Goal: Information Seeking & Learning: Learn about a topic

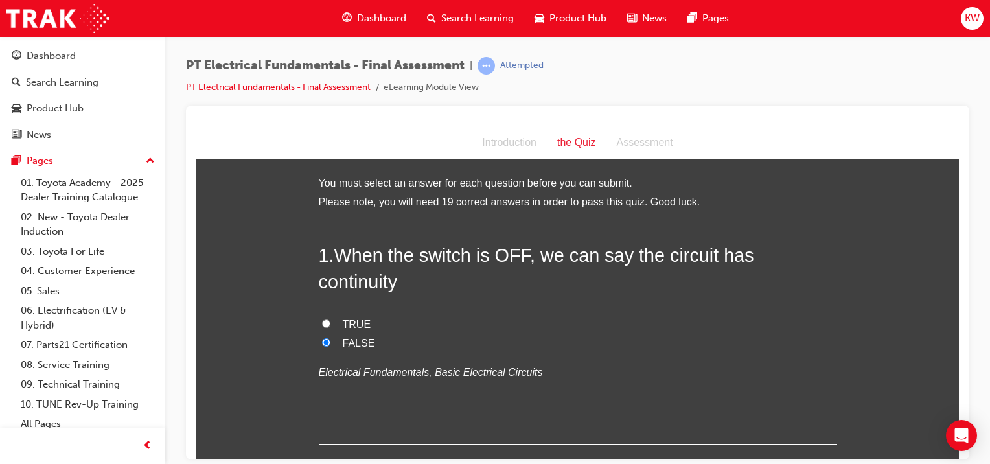
scroll to position [4702, 0]
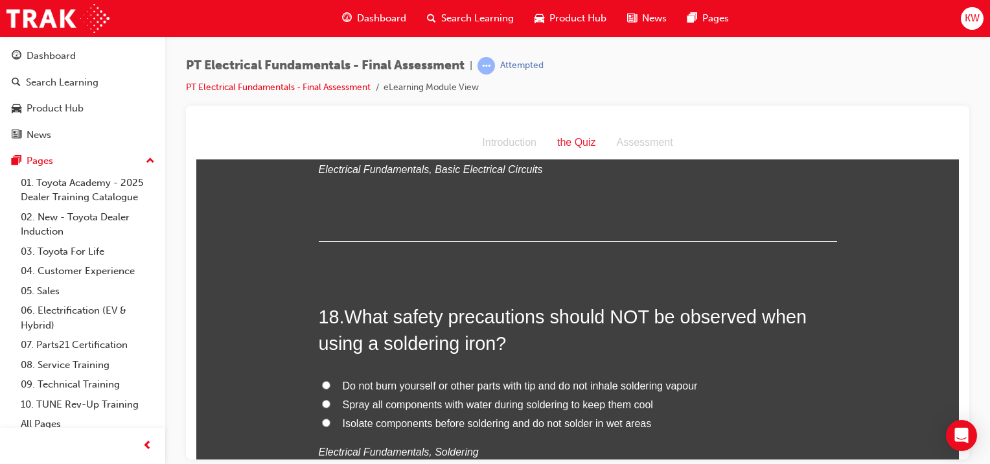
click at [539, 399] on span "Spray all components with water during soldering to keep them cool" at bounding box center [498, 404] width 310 height 11
click at [331, 399] on input "Spray all components with water during soldering to keep them cool" at bounding box center [326, 403] width 8 height 8
radio input "true"
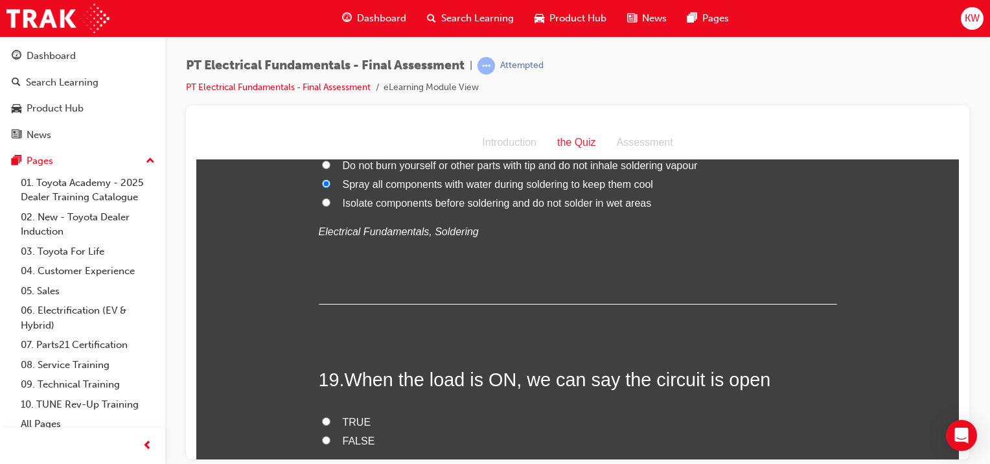
scroll to position [4935, 0]
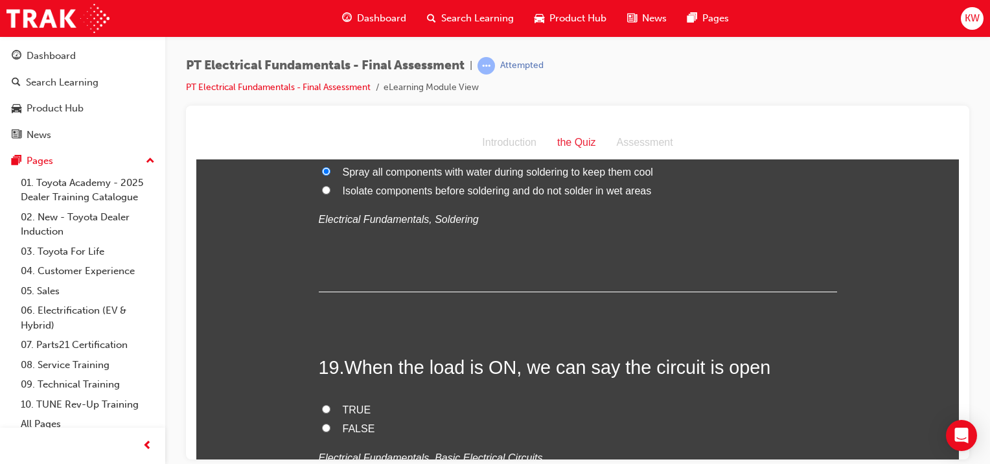
click at [343, 423] on span "FALSE" at bounding box center [359, 428] width 32 height 11
click at [331, 423] on input "FALSE" at bounding box center [326, 427] width 8 height 8
radio input "true"
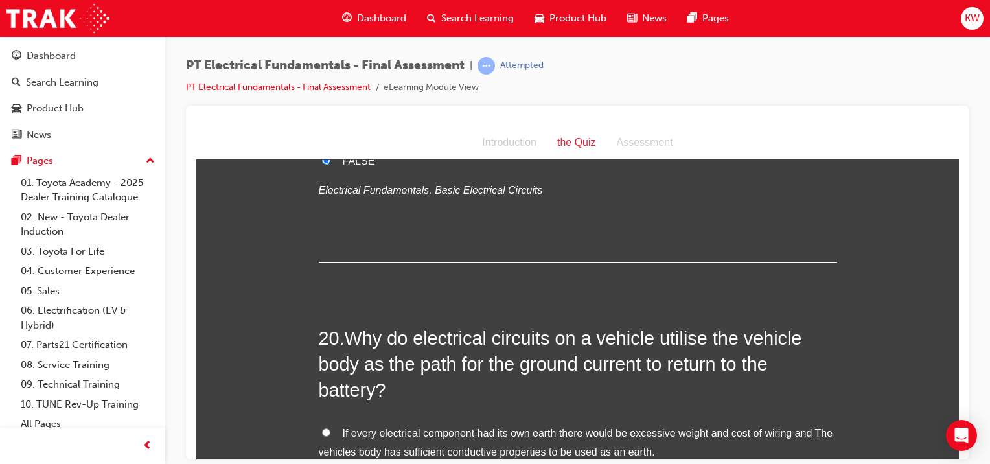
scroll to position [5214, 0]
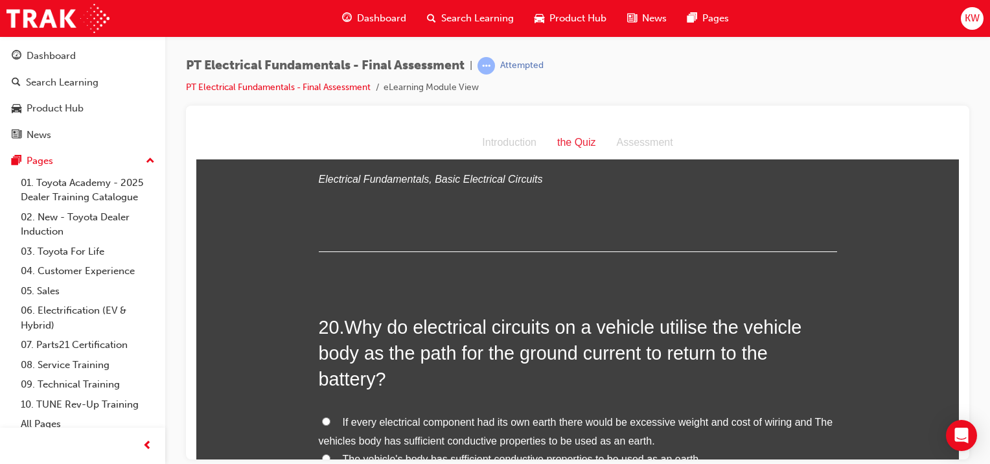
click at [322, 417] on input "If every electrical component had its own earth there would be excessive weight…" at bounding box center [326, 421] width 8 height 8
radio input "true"
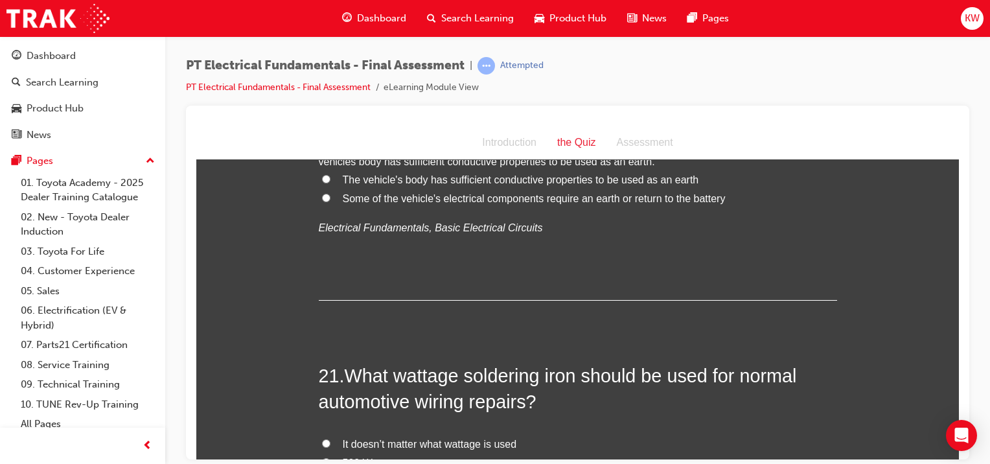
scroll to position [5516, 0]
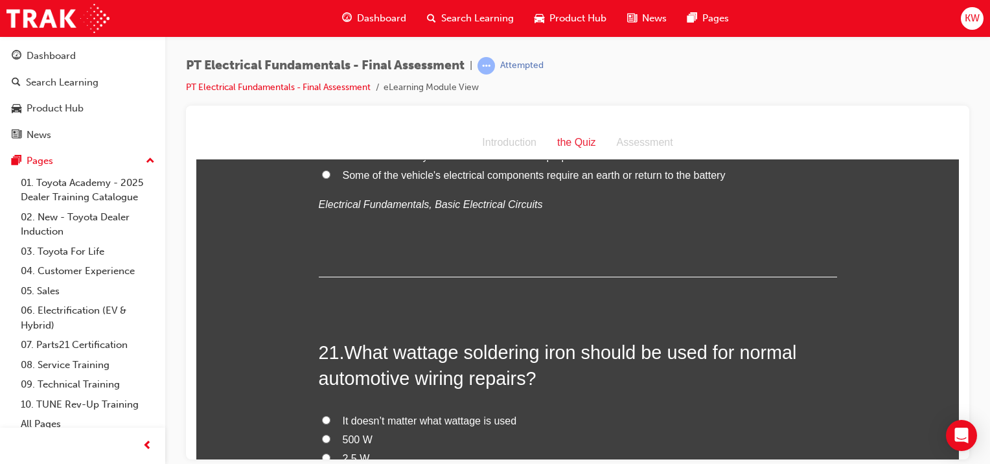
radio input "true"
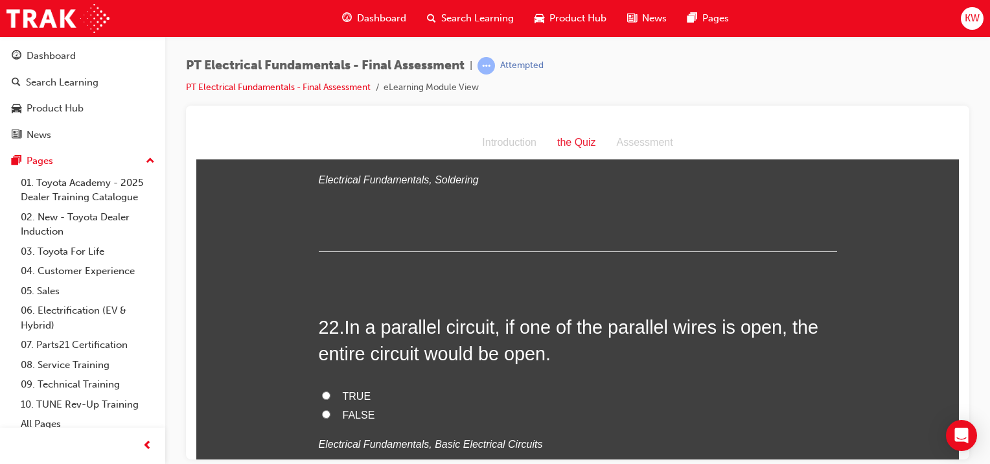
scroll to position [5854, 0]
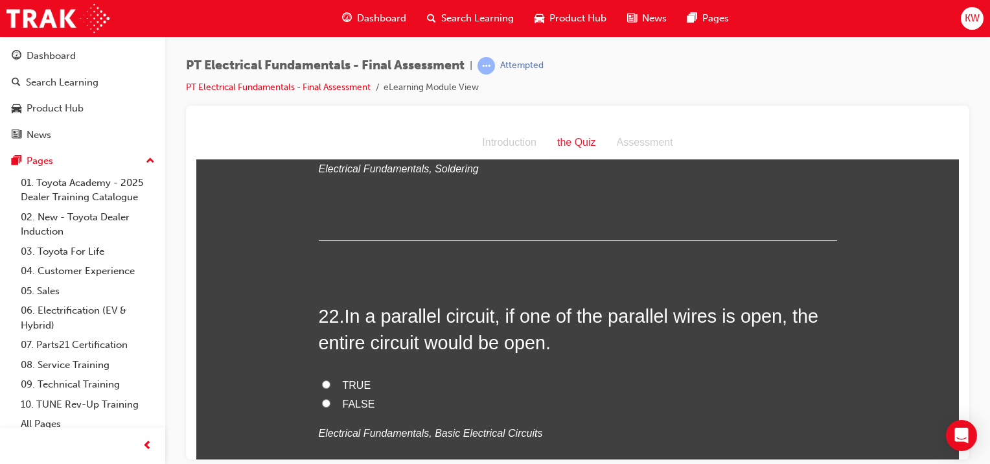
click at [348, 398] on span "FALSE" at bounding box center [359, 403] width 32 height 11
click at [331, 399] on input "FALSE" at bounding box center [326, 403] width 8 height 8
radio input "true"
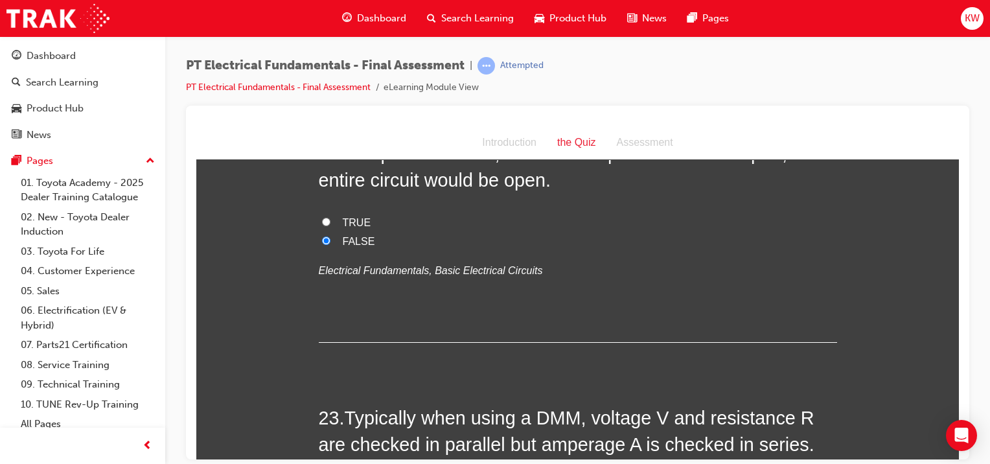
scroll to position [6063, 0]
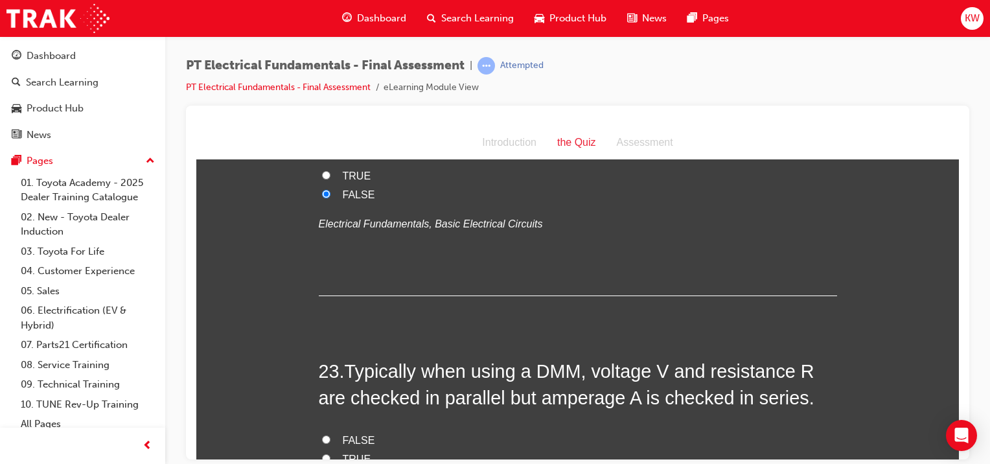
click at [804, 431] on label "FALSE" at bounding box center [578, 440] width 518 height 19
click at [331, 435] on input "FALSE" at bounding box center [326, 439] width 8 height 8
radio input "true"
click at [350, 453] on span "TRUE" at bounding box center [357, 458] width 29 height 11
click at [331, 454] on input "TRUE" at bounding box center [326, 458] width 8 height 8
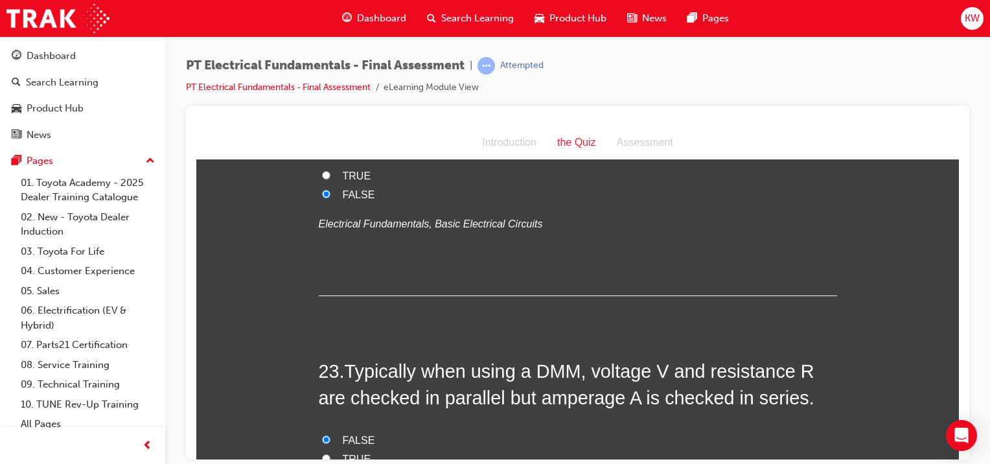
radio input "true"
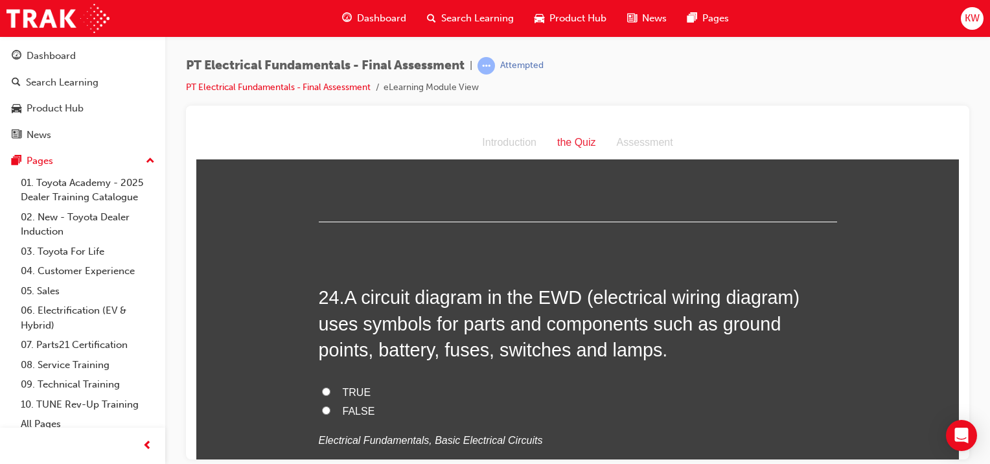
scroll to position [6413, 0]
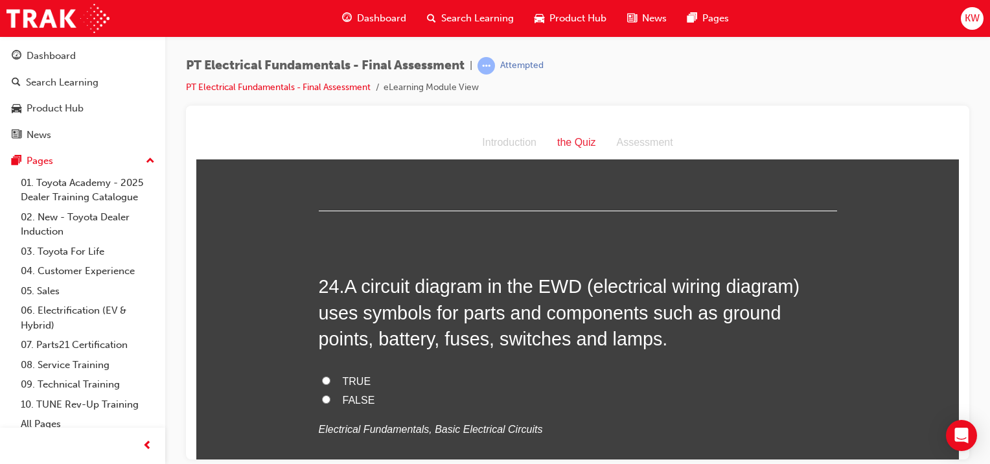
click at [346, 375] on span "TRUE" at bounding box center [357, 380] width 29 height 11
click at [331, 376] on input "TRUE" at bounding box center [326, 380] width 8 height 8
radio input "true"
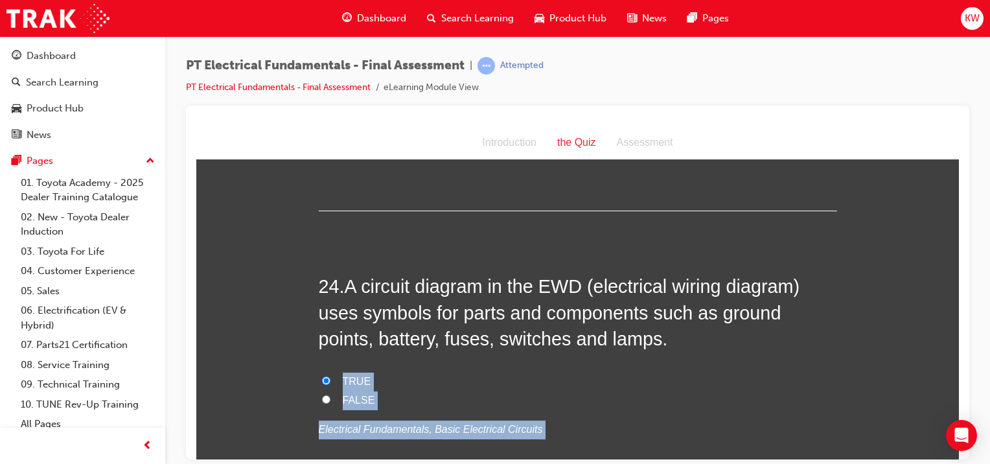
drag, startPoint x: 809, startPoint y: 438, endPoint x: 819, endPoint y: 381, distance: 58.0
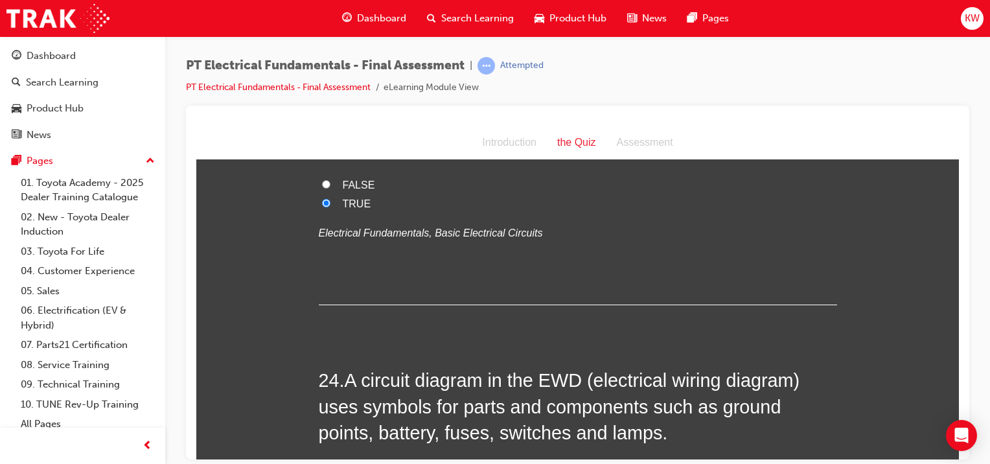
scroll to position [6471, 0]
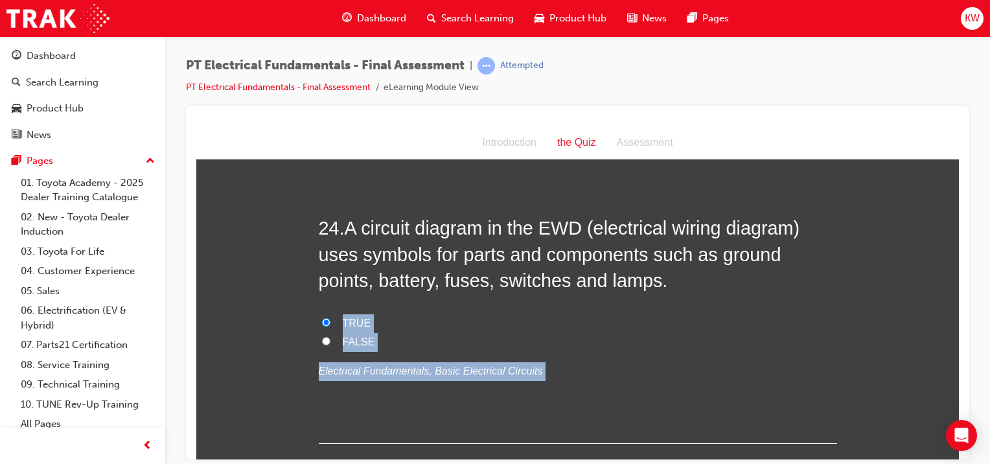
drag, startPoint x: 955, startPoint y: 383, endPoint x: 1150, endPoint y: 587, distance: 281.9
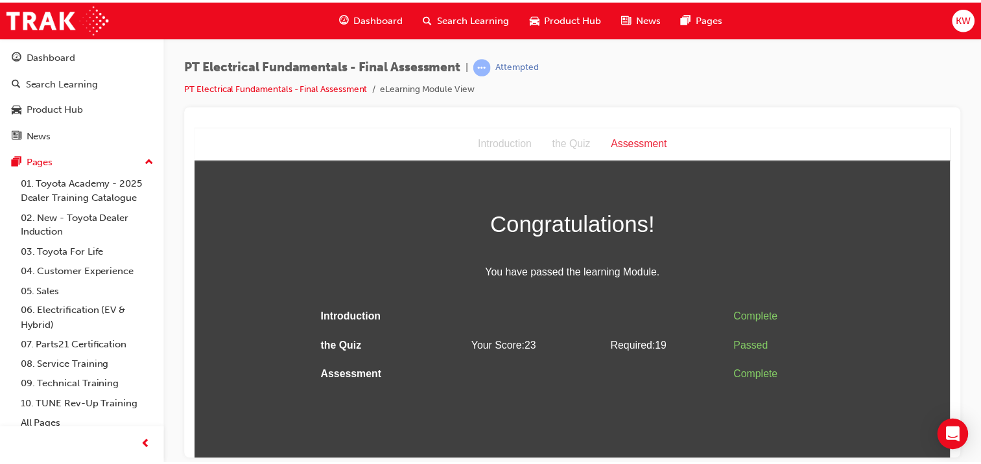
scroll to position [0, 0]
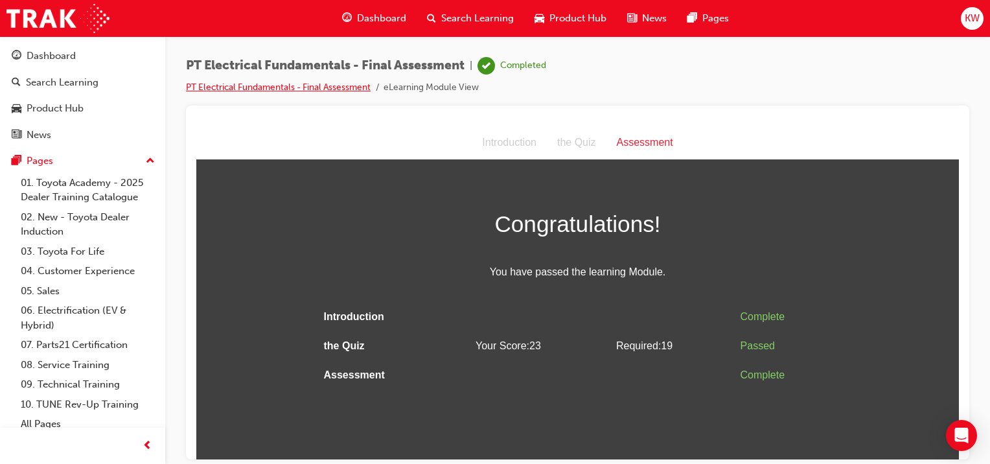
click at [250, 90] on link "PT Electrical Fundamentals - Final Assessment" at bounding box center [278, 87] width 185 height 11
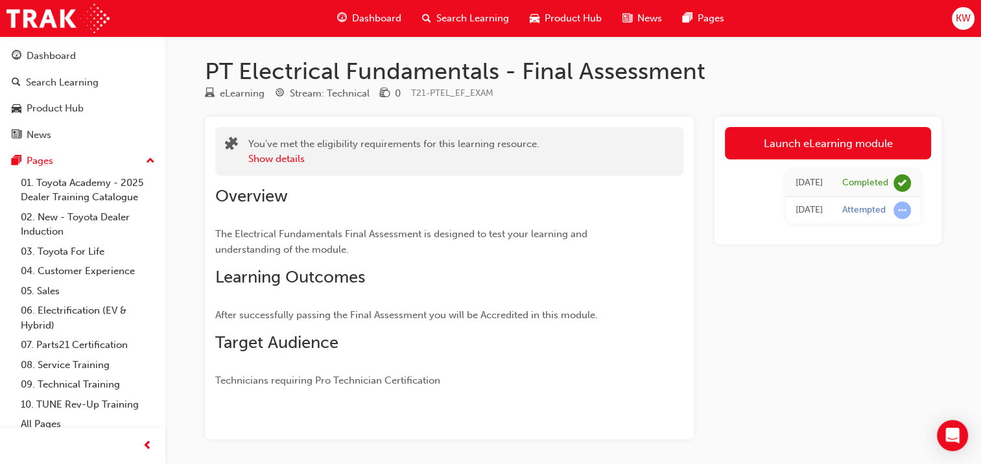
click at [84, 64] on link "Dashboard" at bounding box center [82, 56] width 155 height 24
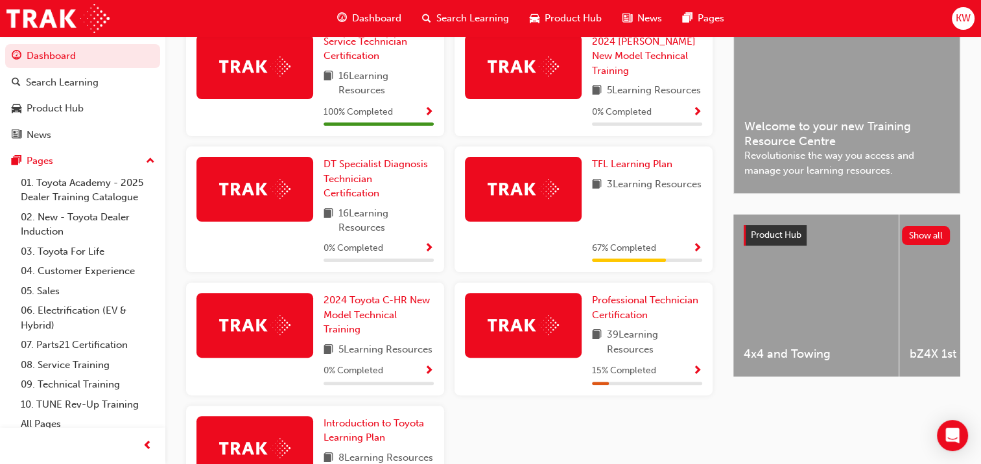
scroll to position [345, 0]
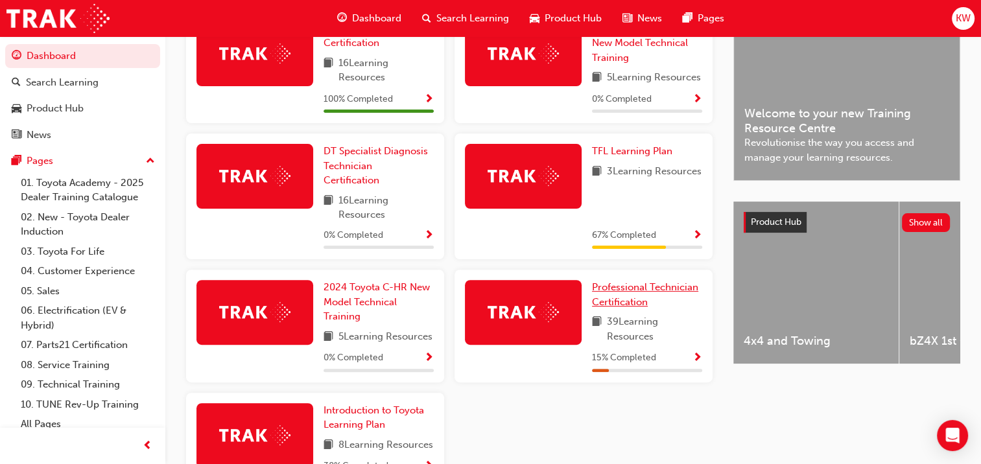
click at [659, 285] on span "Professional Technician Certification" at bounding box center [645, 294] width 106 height 27
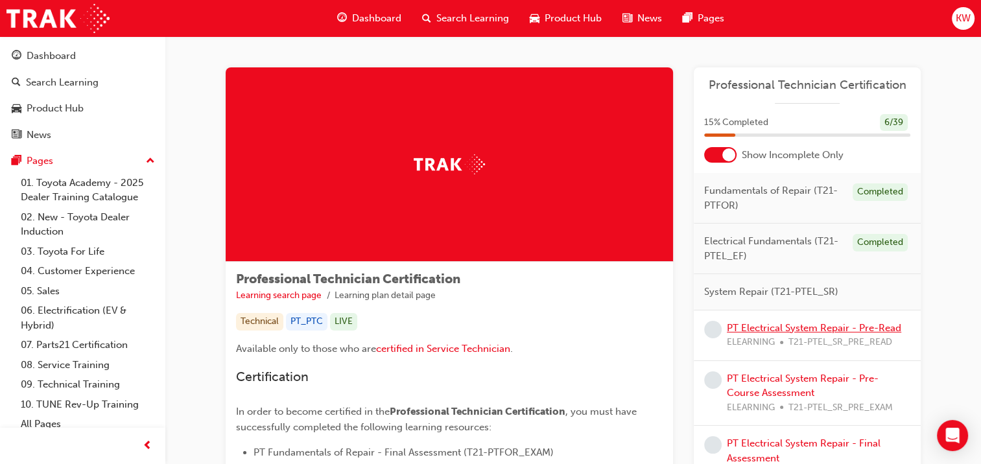
click at [752, 327] on link "PT Electrical System Repair - Pre-Read" at bounding box center [813, 328] width 174 height 12
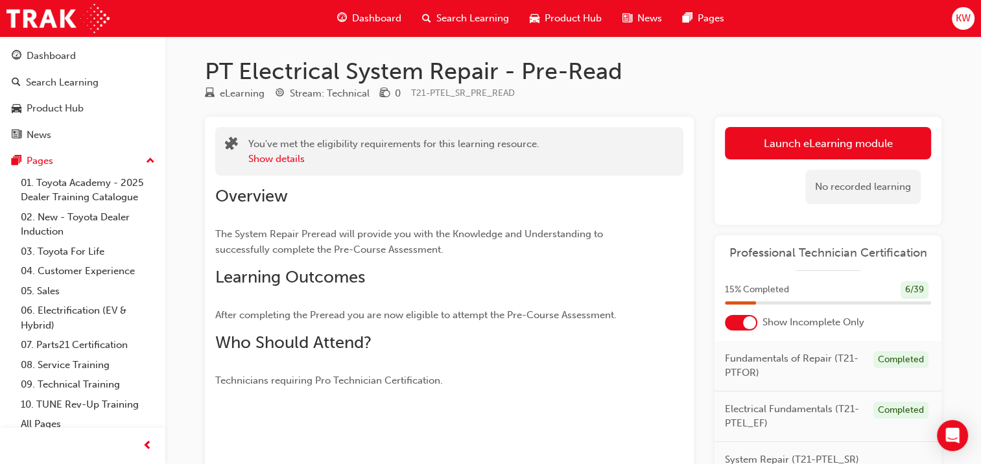
click at [799, 141] on link "Launch eLearning module" at bounding box center [828, 143] width 206 height 32
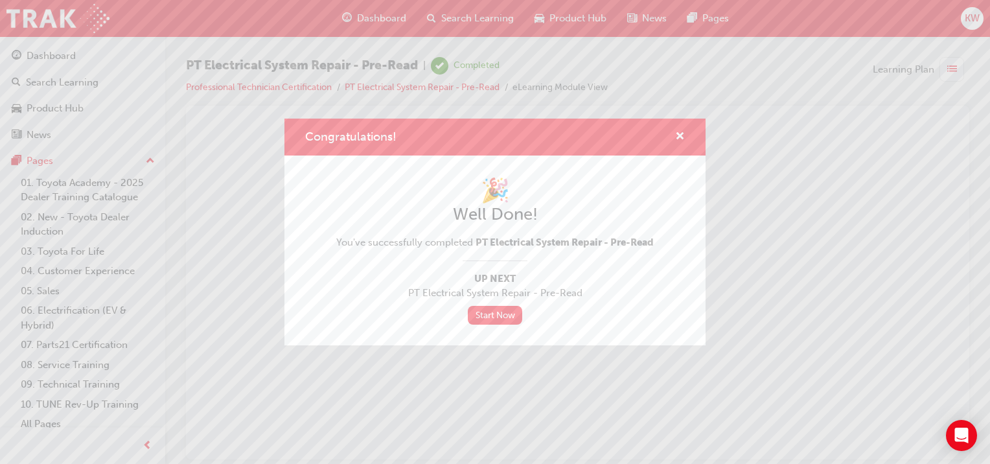
click at [505, 316] on link "Start Now" at bounding box center [495, 315] width 54 height 19
click at [682, 132] on span "cross-icon" at bounding box center [680, 138] width 10 height 12
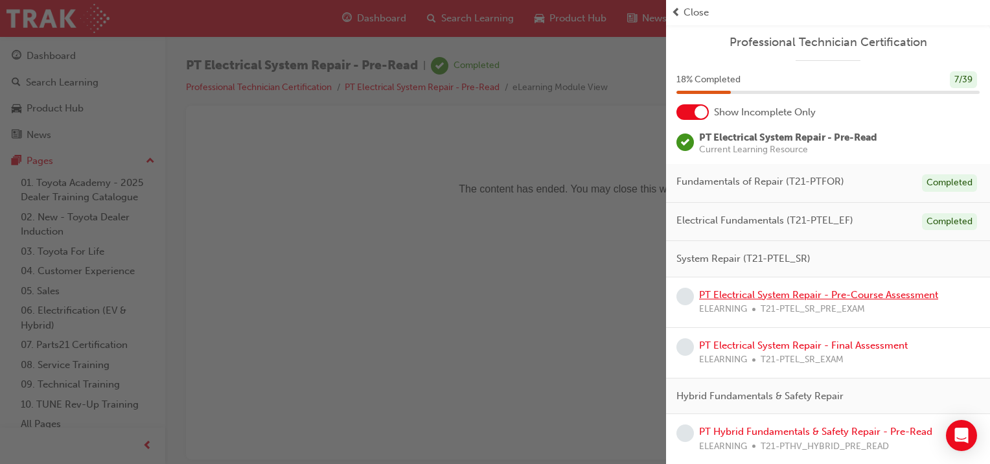
click at [781, 292] on link "PT Electrical System Repair - Pre-Course Assessment" at bounding box center [818, 295] width 239 height 12
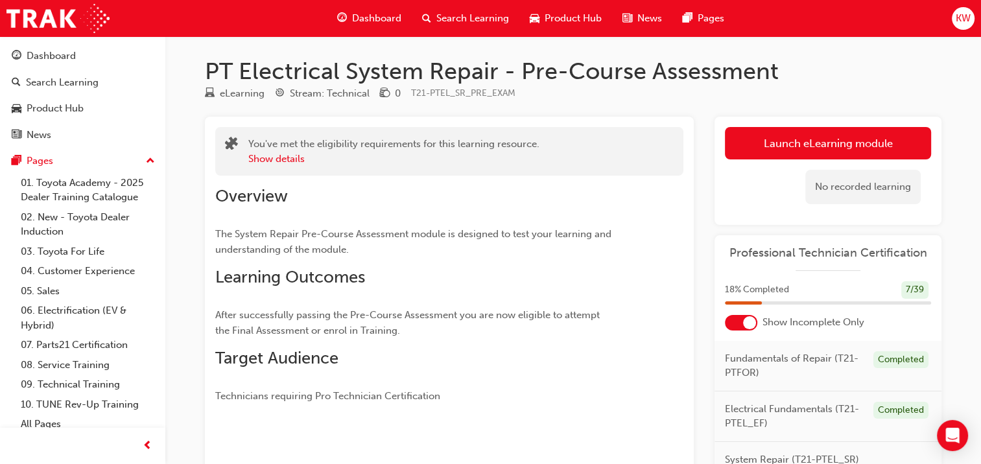
click at [769, 148] on link "Launch eLearning module" at bounding box center [828, 143] width 206 height 32
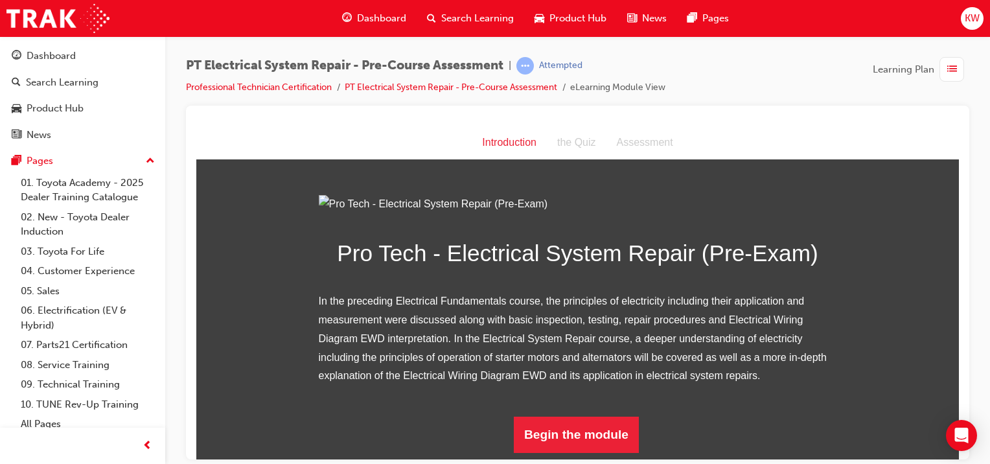
scroll to position [136, 0]
drag, startPoint x: 955, startPoint y: 191, endPoint x: 1163, endPoint y: 467, distance: 345.5
click at [559, 433] on button "Begin the module" at bounding box center [576, 434] width 125 height 36
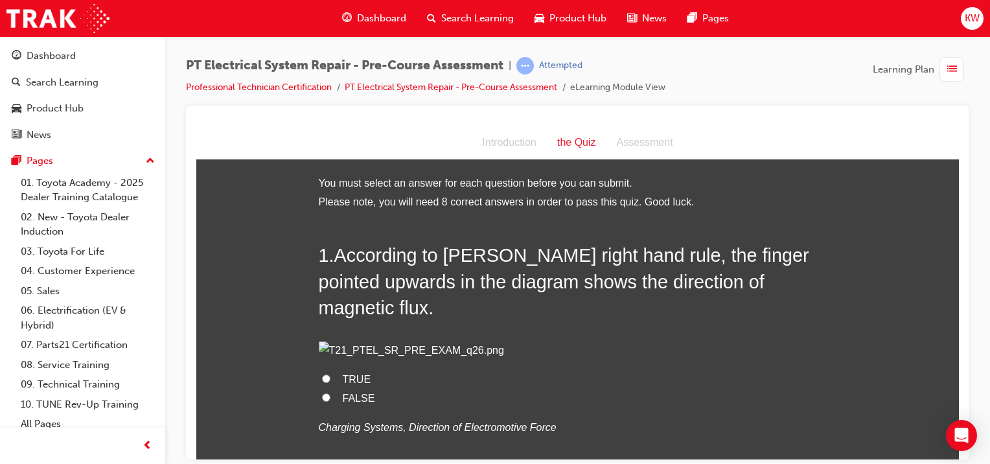
click at [559, 389] on label "TRUE" at bounding box center [578, 379] width 518 height 19
click at [331, 382] on input "TRUE" at bounding box center [326, 378] width 8 height 8
radio input "true"
click at [587, 360] on p at bounding box center [578, 350] width 518 height 19
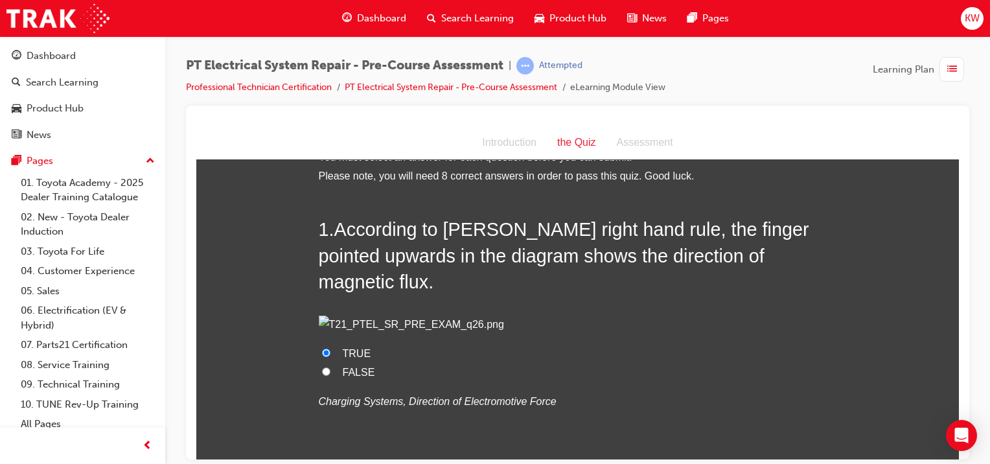
scroll to position [52, 0]
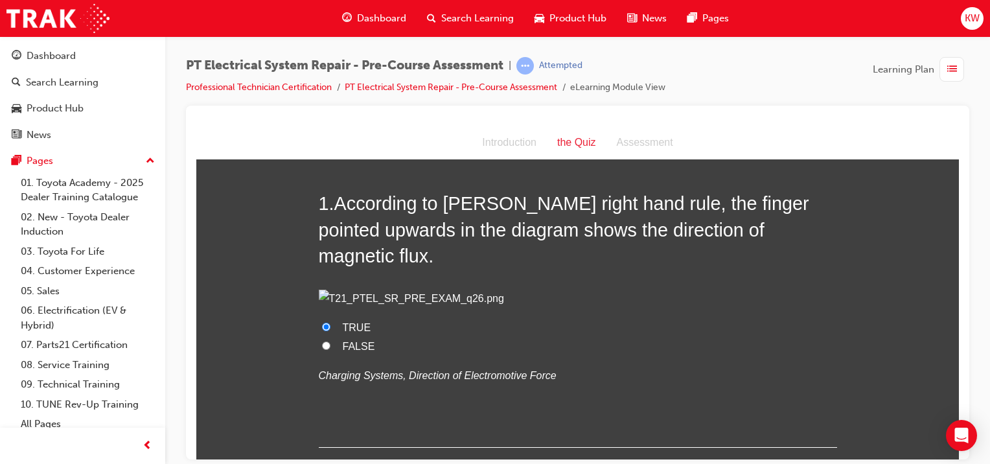
click at [587, 337] on label "TRUE" at bounding box center [578, 327] width 518 height 19
click at [331, 331] on input "TRUE" at bounding box center [326, 326] width 8 height 8
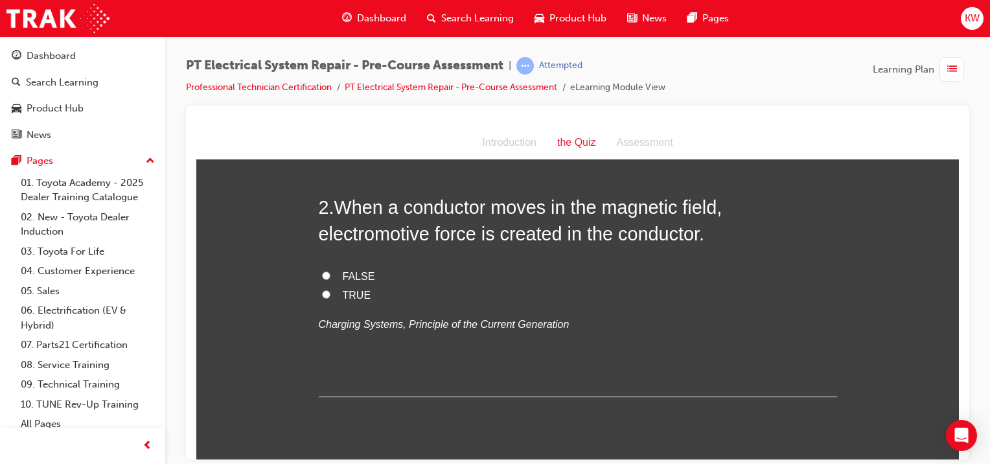
scroll to position [373, 0]
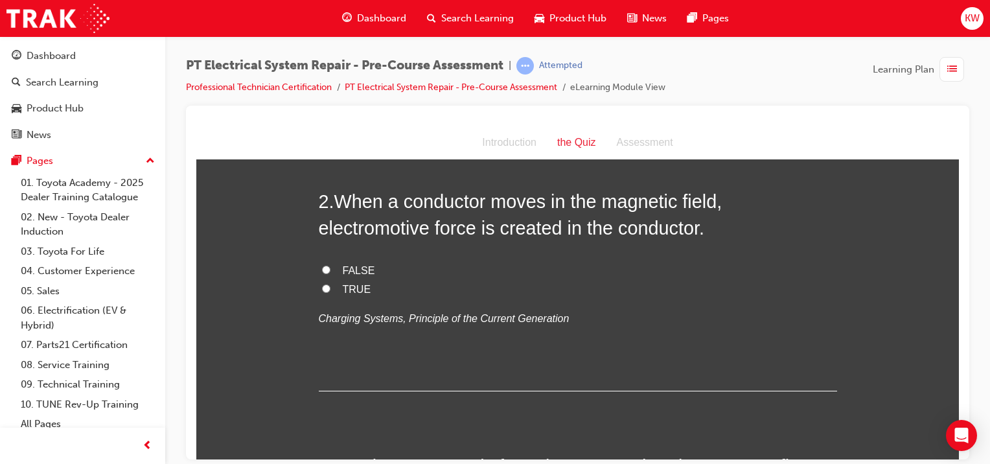
click at [346, 294] on span "TRUE" at bounding box center [357, 288] width 29 height 11
click at [331, 292] on input "TRUE" at bounding box center [326, 288] width 8 height 8
radio input "true"
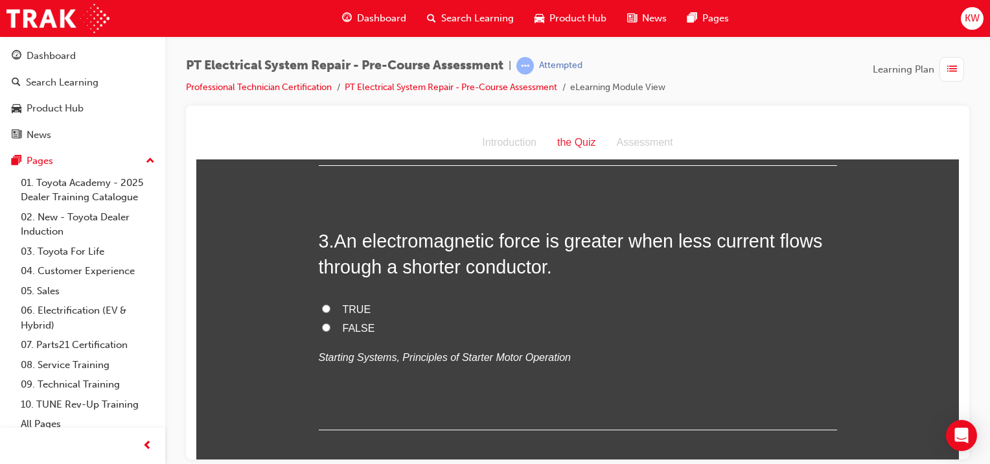
scroll to position [610, 0]
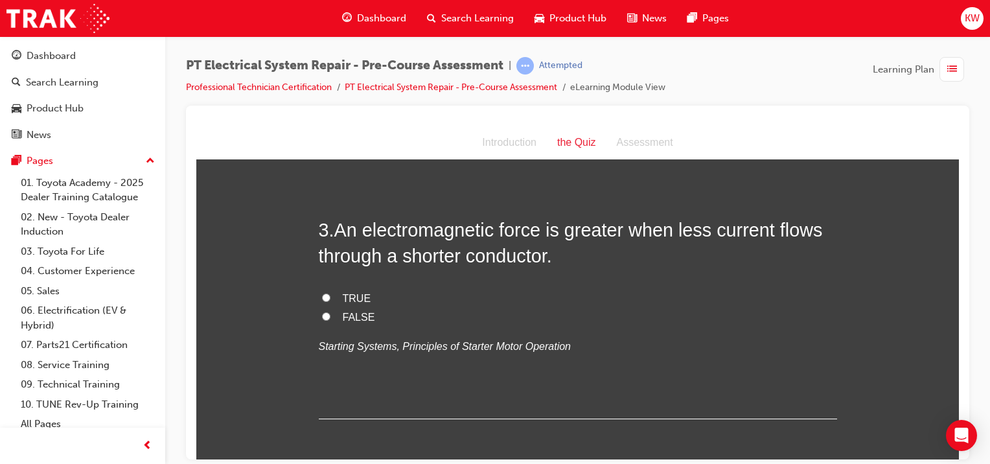
click at [990, 192] on html "Your version of Internet Explorer is outdated and not supported. Please upgrade…" at bounding box center [495, 232] width 990 height 464
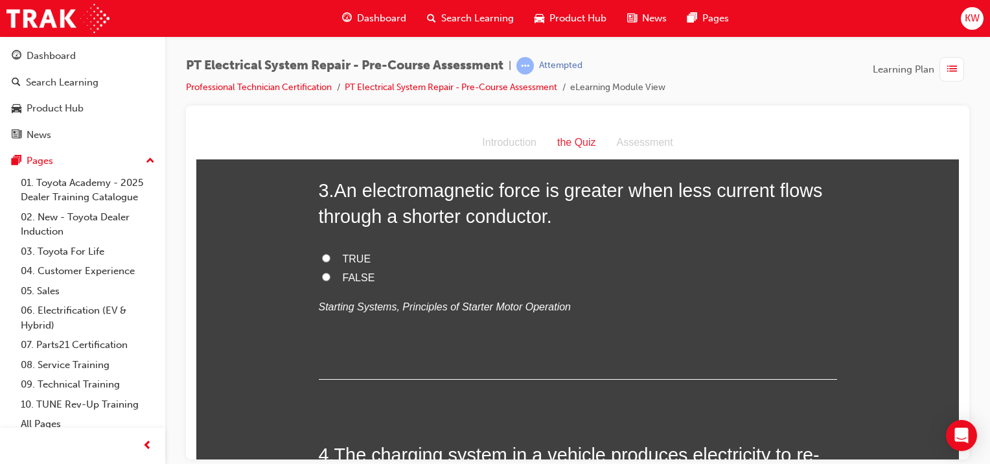
scroll to position [655, 0]
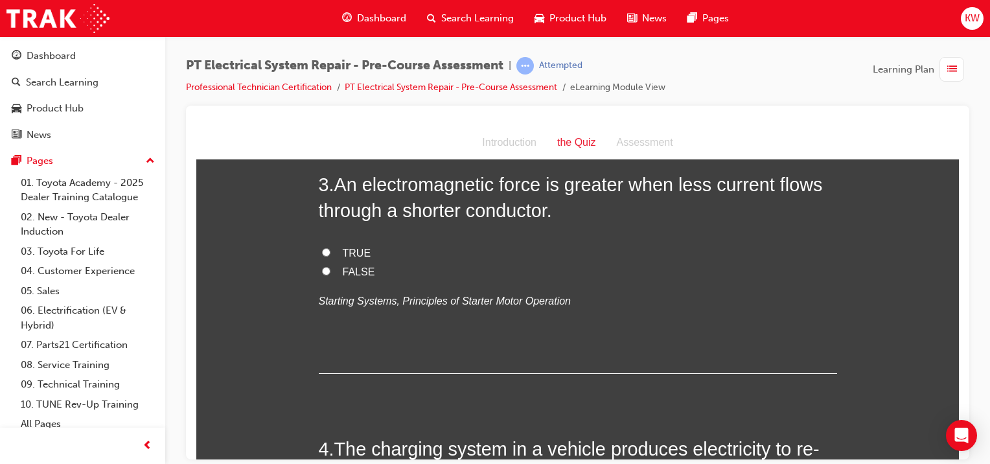
click at [360, 277] on span "FALSE" at bounding box center [359, 271] width 32 height 11
click at [331, 275] on input "FALSE" at bounding box center [326, 270] width 8 height 8
radio input "true"
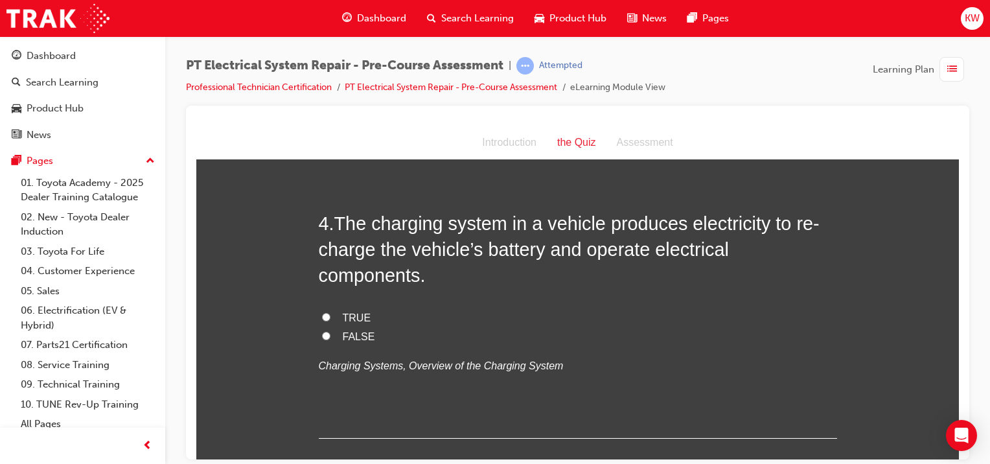
scroll to position [887, 0]
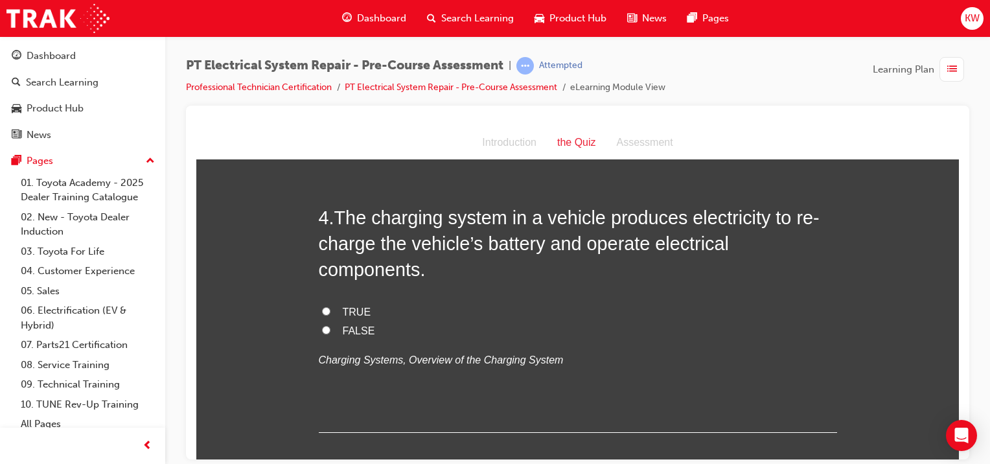
click at [347, 317] on span "TRUE" at bounding box center [357, 311] width 29 height 11
click at [331, 315] on input "TRUE" at bounding box center [326, 311] width 8 height 8
radio input "true"
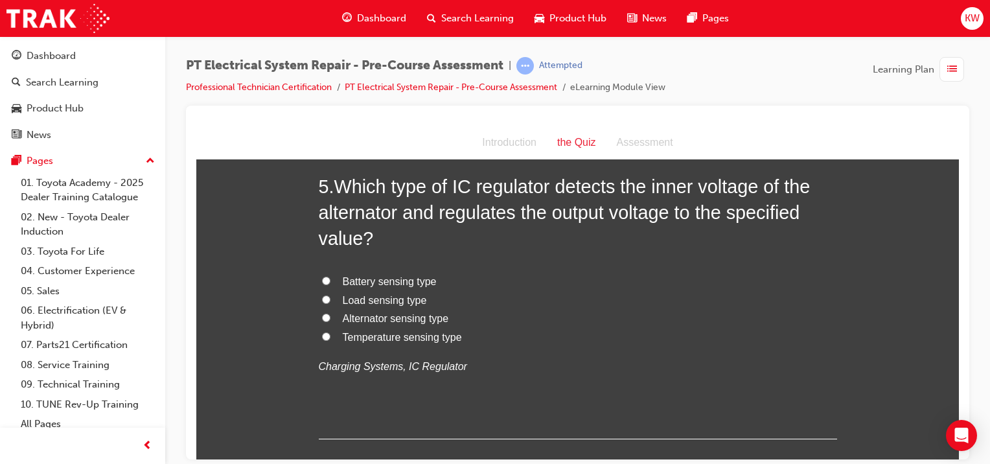
scroll to position [1213, 0]
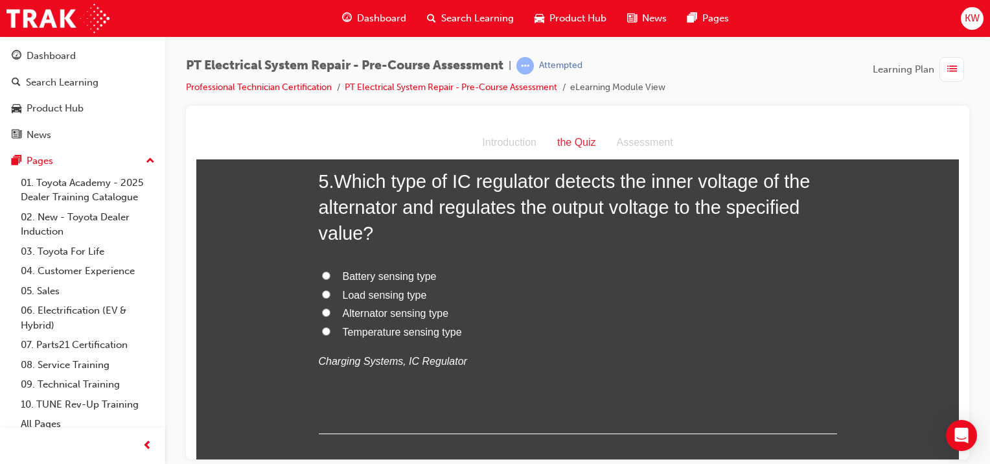
click at [403, 300] on span "Load sensing type" at bounding box center [385, 294] width 84 height 11
click at [331, 298] on input "Load sensing type" at bounding box center [326, 294] width 8 height 8
radio input "true"
click at [410, 318] on span "Alternator sensing type" at bounding box center [396, 312] width 106 height 11
click at [331, 316] on input "Alternator sensing type" at bounding box center [326, 312] width 8 height 8
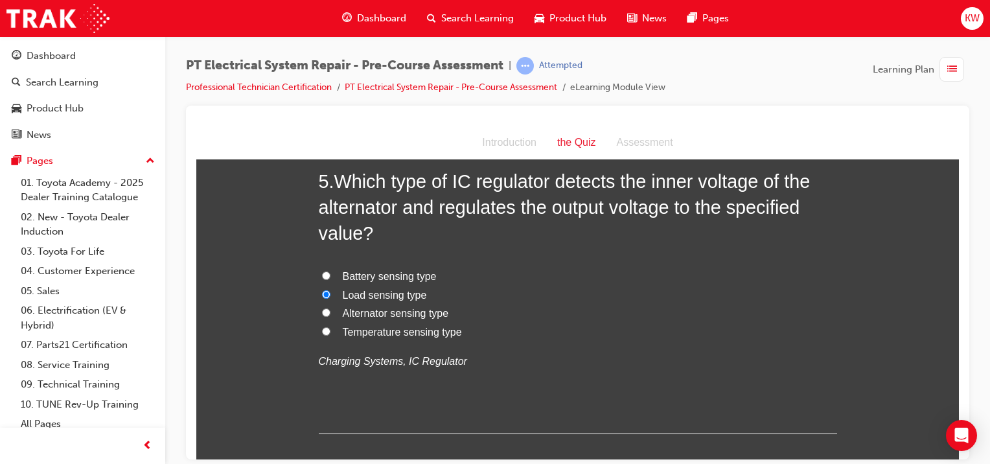
radio input "true"
drag, startPoint x: 391, startPoint y: 349, endPoint x: 680, endPoint y: 327, distance: 290.6
click at [680, 327] on div "Battery sensing type Load sensing type Alternator sensing type Temperature sens…" at bounding box center [578, 319] width 518 height 104
click at [680, 286] on label "Battery sensing type" at bounding box center [578, 276] width 518 height 19
click at [331, 279] on input "Battery sensing type" at bounding box center [326, 275] width 8 height 8
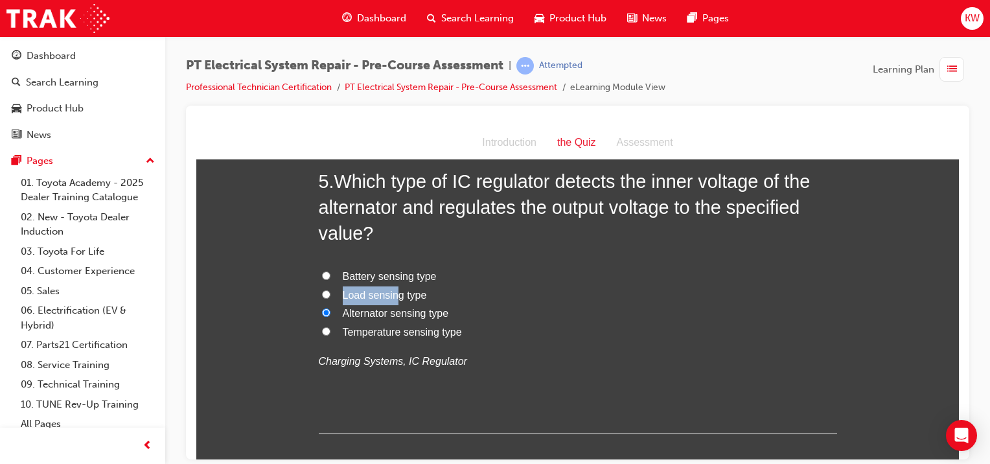
radio input "true"
click at [418, 300] on span "Load sensing type" at bounding box center [385, 294] width 84 height 11
click at [331, 298] on input "Load sensing type" at bounding box center [326, 294] width 8 height 8
radio input "true"
click at [358, 318] on span "Alternator sensing type" at bounding box center [396, 312] width 106 height 11
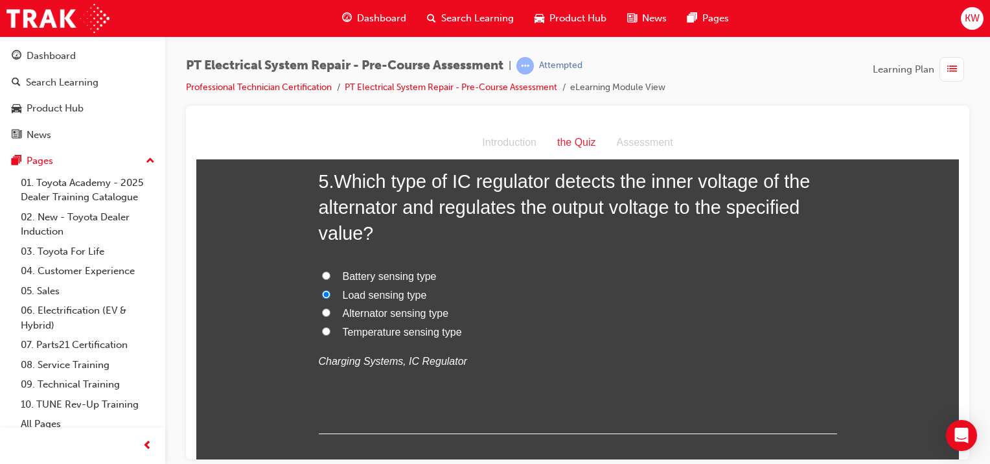
click at [331, 316] on input "Alternator sensing type" at bounding box center [326, 312] width 8 height 8
radio input "true"
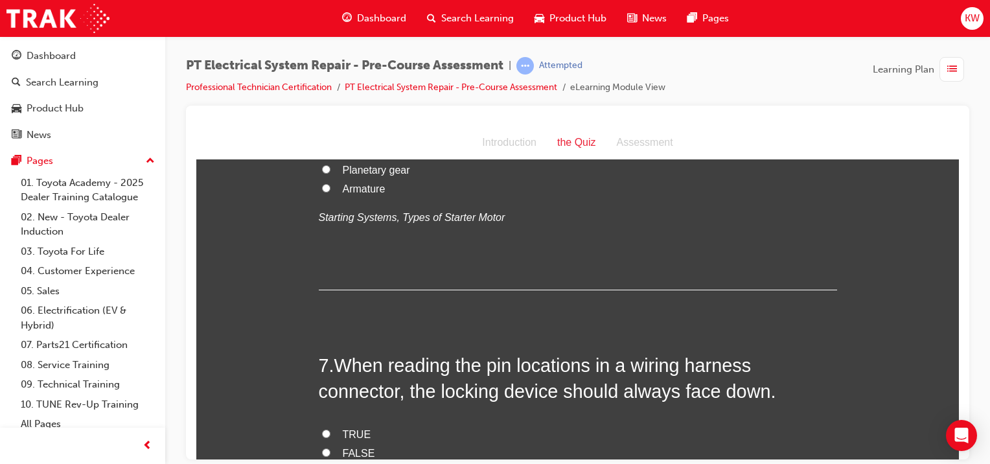
scroll to position [1732, 0]
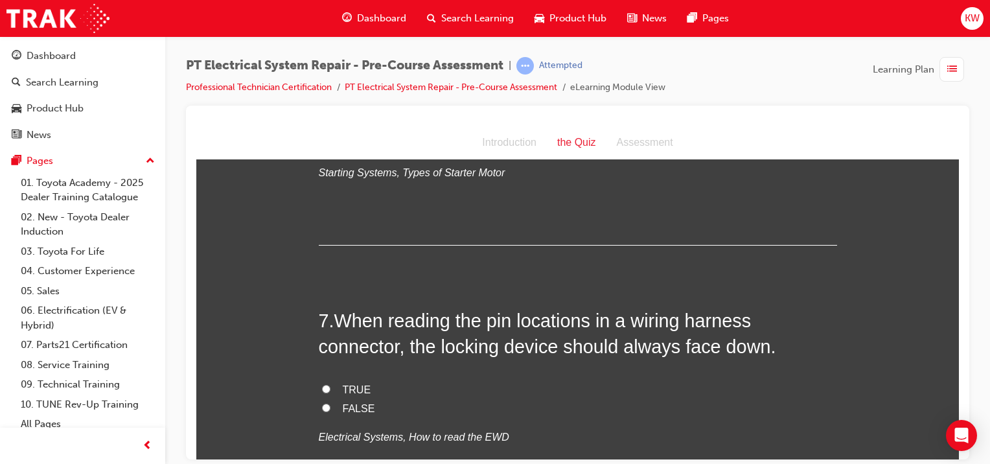
click at [392, 111] on span "Magnetic switch" at bounding box center [380, 105] width 74 height 11
click at [331, 110] on input "Magnetic switch" at bounding box center [326, 105] width 8 height 8
radio input "true"
click at [389, 130] on span "Planetary gear" at bounding box center [376, 124] width 67 height 11
click at [331, 128] on input "Planetary gear" at bounding box center [326, 124] width 8 height 8
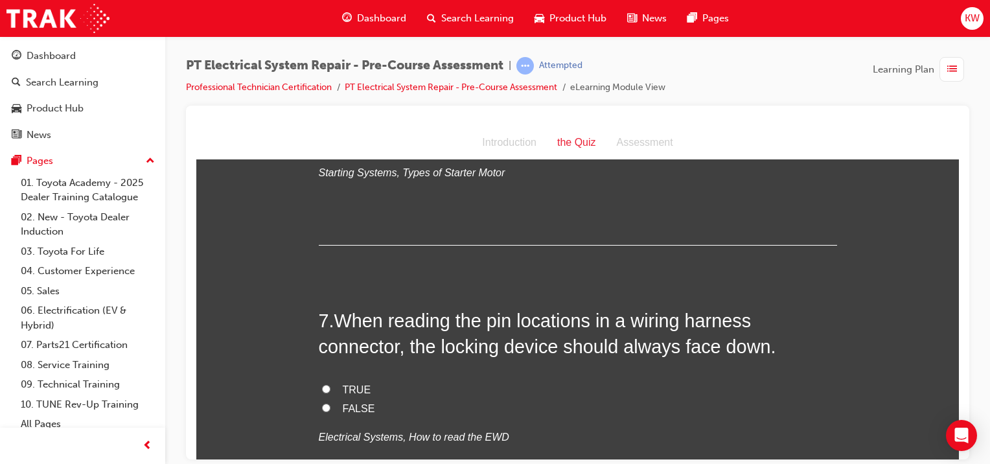
radio input "true"
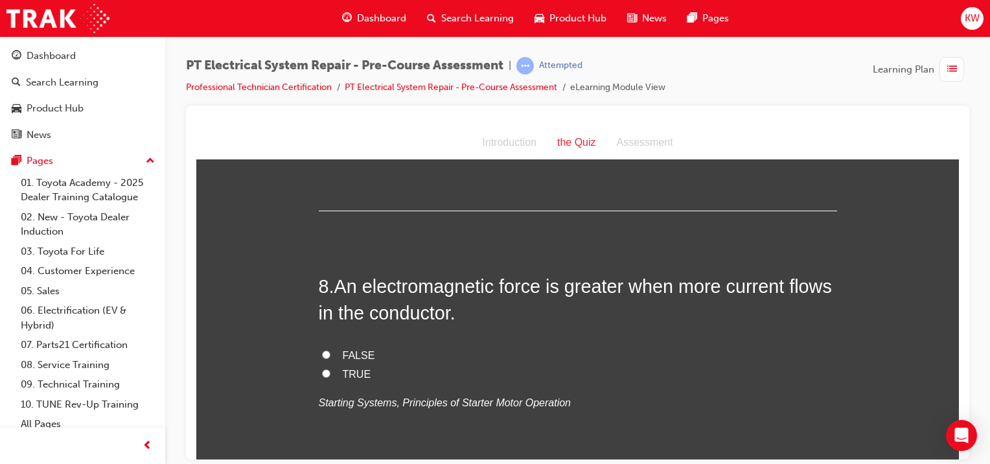
scroll to position [2043, 0]
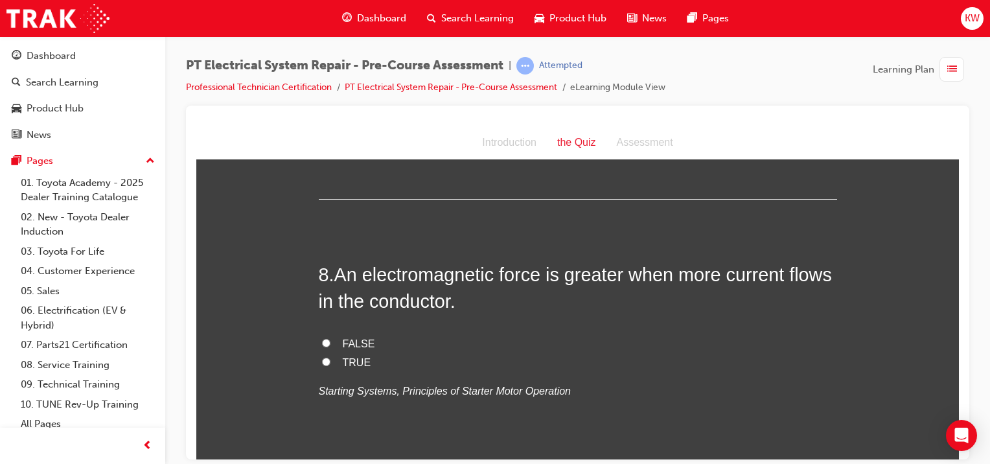
click at [354, 103] on span "FALSE" at bounding box center [359, 97] width 32 height 11
click at [331, 101] on input "FALSE" at bounding box center [326, 97] width 8 height 8
radio input "true"
click at [582, 89] on label "TRUE" at bounding box center [578, 79] width 518 height 19
click at [331, 82] on input "TRUE" at bounding box center [326, 78] width 8 height 8
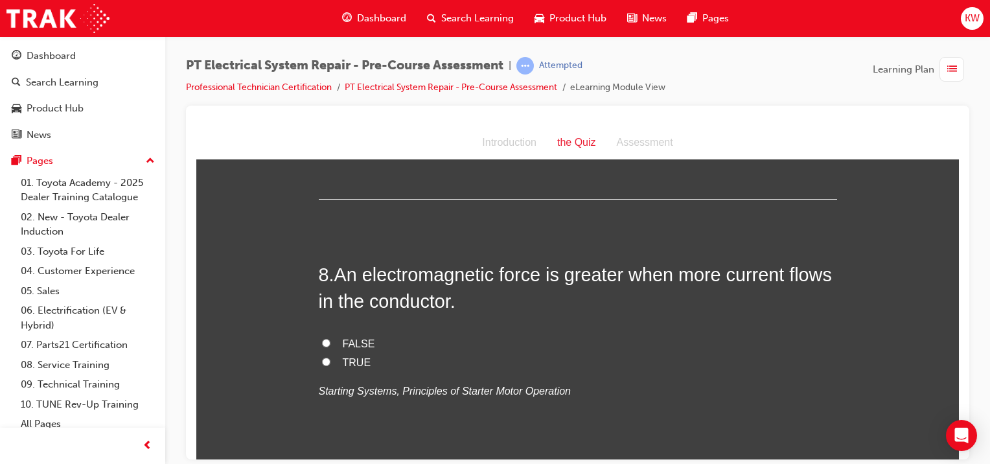
radio input "true"
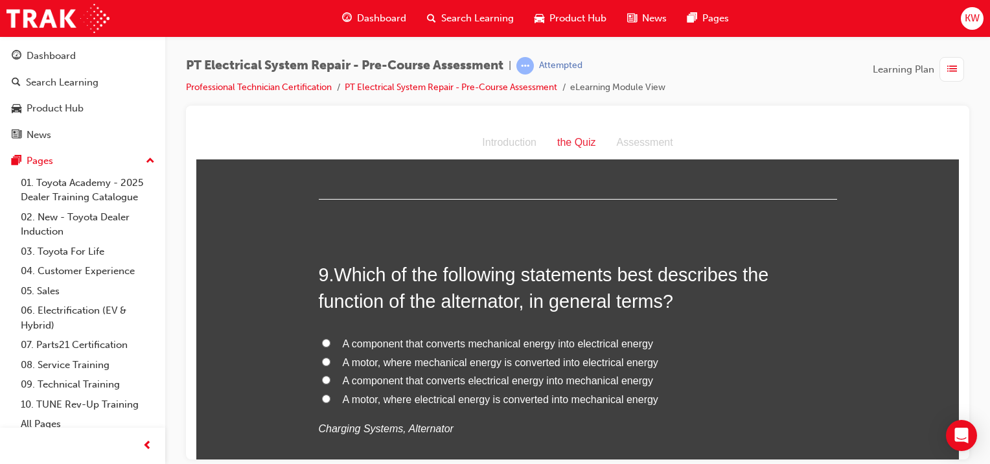
scroll to position [2319, 0]
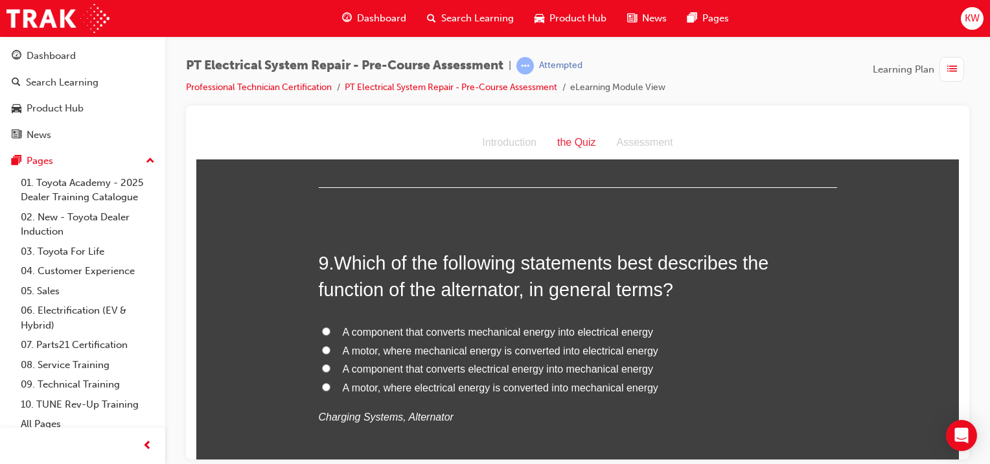
click at [331, 96] on label "TRUE" at bounding box center [578, 86] width 518 height 19
click at [331, 89] on input "TRUE" at bounding box center [326, 85] width 8 height 8
radio input "true"
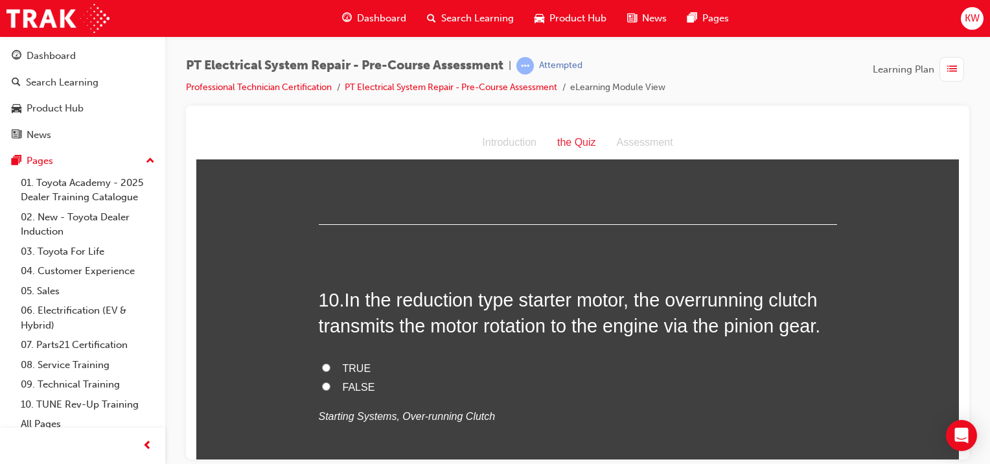
scroll to position [2595, 0]
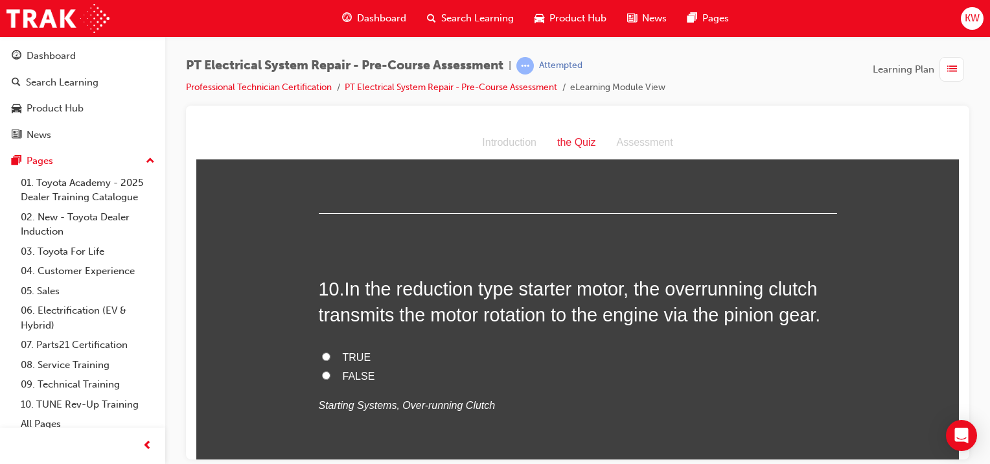
click at [612, 61] on span "A component that converts mechanical energy into electrical energy" at bounding box center [498, 55] width 310 height 11
click at [331, 59] on input "A component that converts mechanical energy into electrical energy" at bounding box center [326, 55] width 8 height 8
radio input "true"
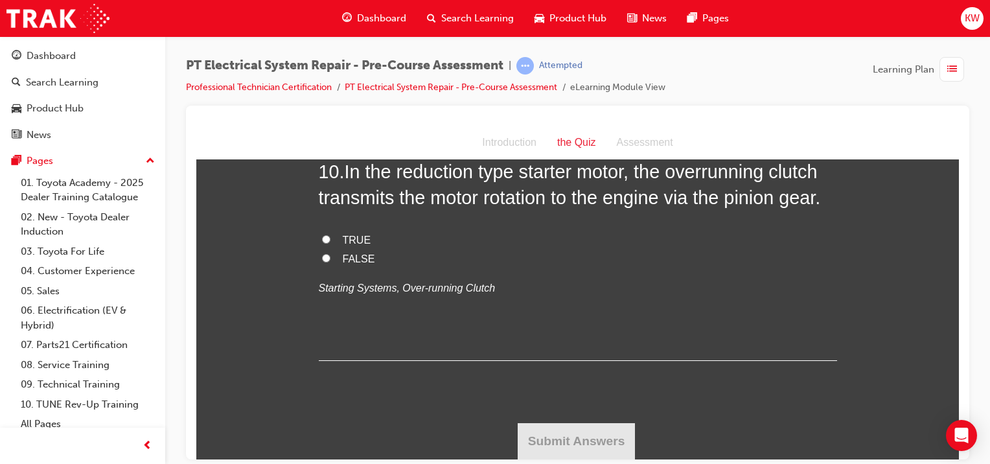
scroll to position [2872, 0]
click at [343, 245] on span "TRUE" at bounding box center [357, 239] width 29 height 11
click at [331, 243] on input "TRUE" at bounding box center [326, 239] width 8 height 8
radio input "true"
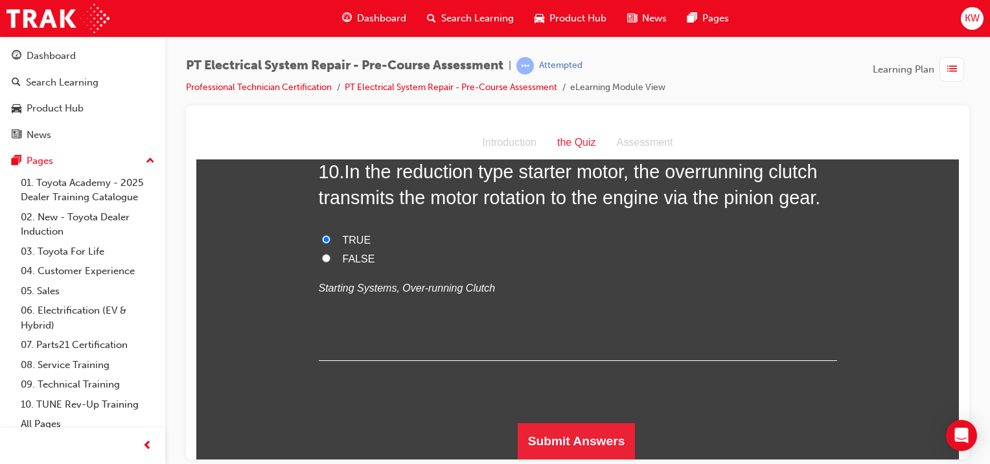
scroll to position [2966, 0]
click at [610, 434] on button "Submit Answers" at bounding box center [577, 441] width 118 height 36
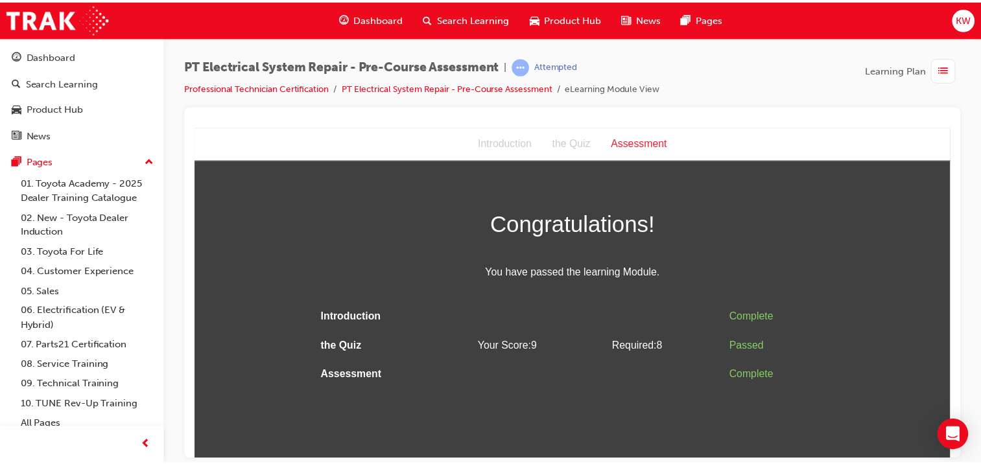
scroll to position [0, 0]
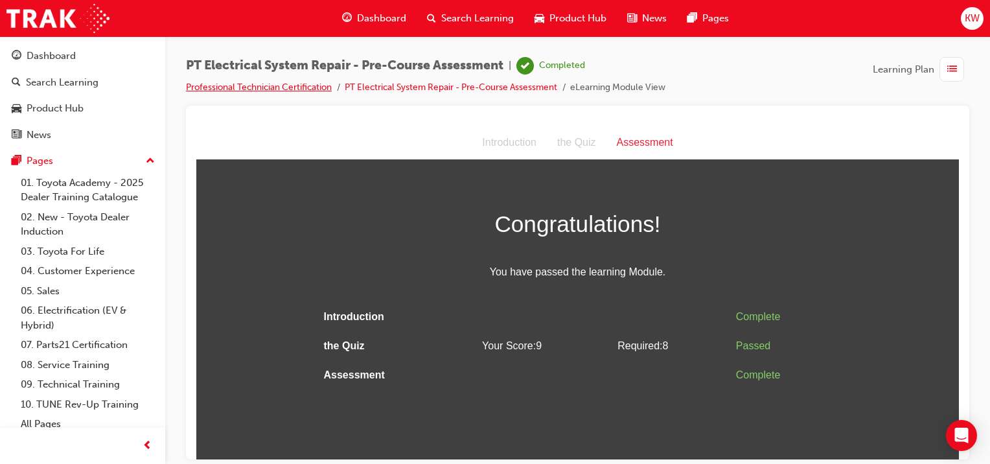
click at [282, 88] on link "Professional Technician Certification" at bounding box center [259, 87] width 146 height 11
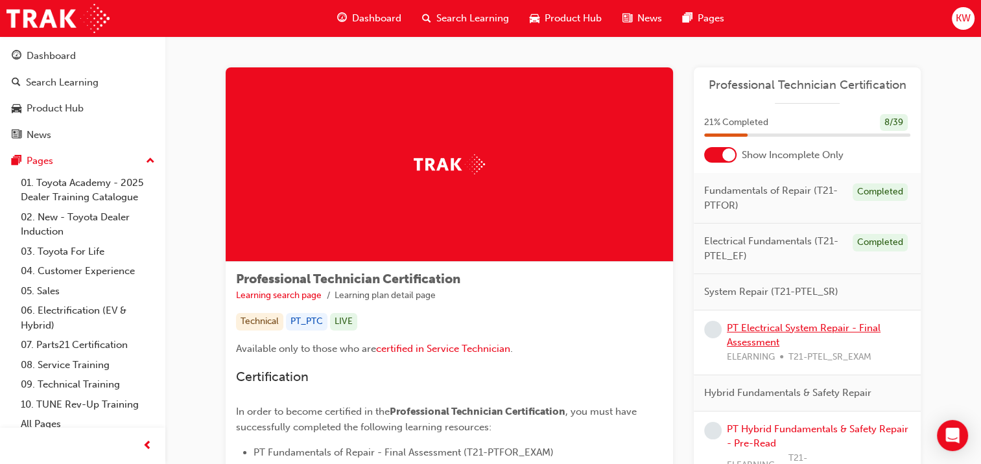
click at [768, 335] on link "PT Electrical System Repair - Final Assessment" at bounding box center [803, 335] width 154 height 27
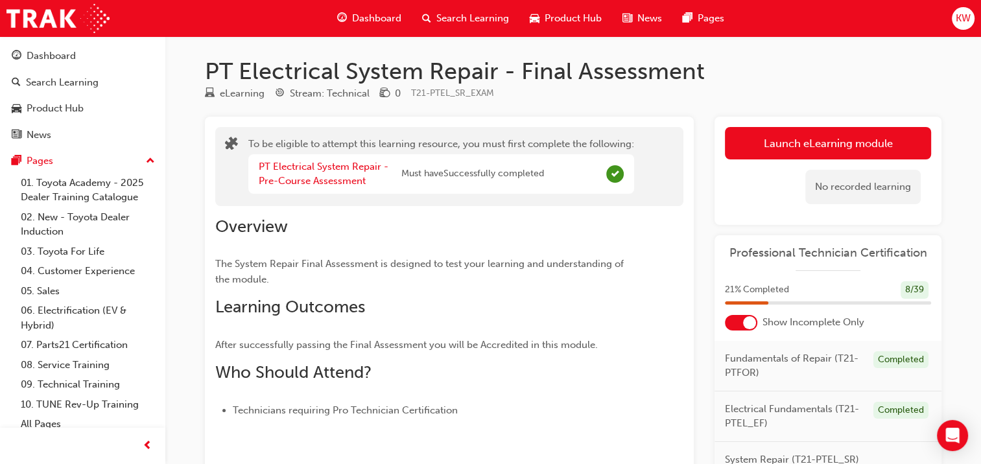
click at [827, 131] on button "Launch eLearning module" at bounding box center [828, 143] width 206 height 32
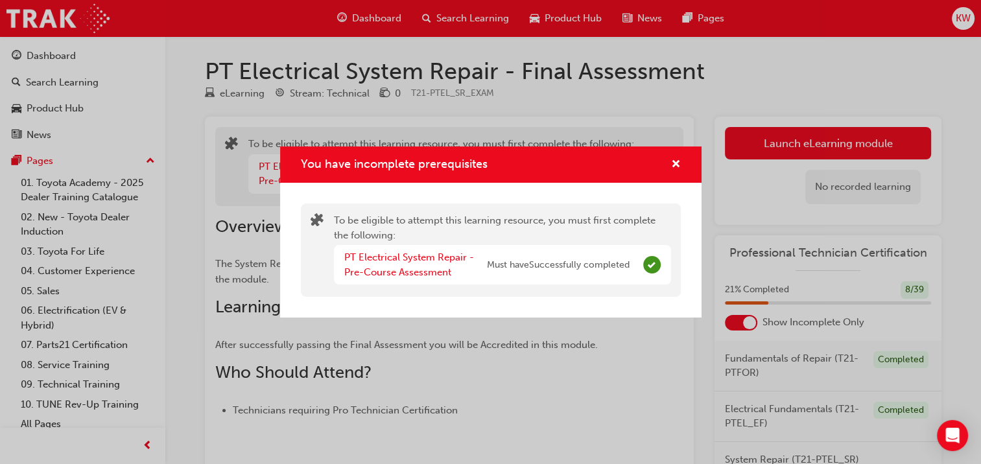
drag, startPoint x: 669, startPoint y: 167, endPoint x: 675, endPoint y: 163, distance: 7.2
click at [675, 163] on div "You have incomplete prerequisites" at bounding box center [670, 165] width 20 height 16
click at [675, 163] on span "cross-icon" at bounding box center [676, 165] width 10 height 12
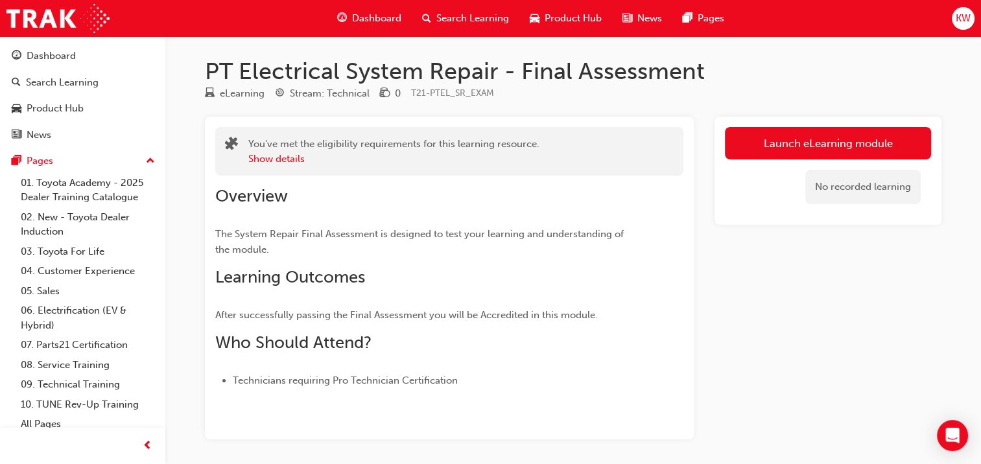
click at [772, 154] on link "Launch eLearning module" at bounding box center [828, 143] width 206 height 32
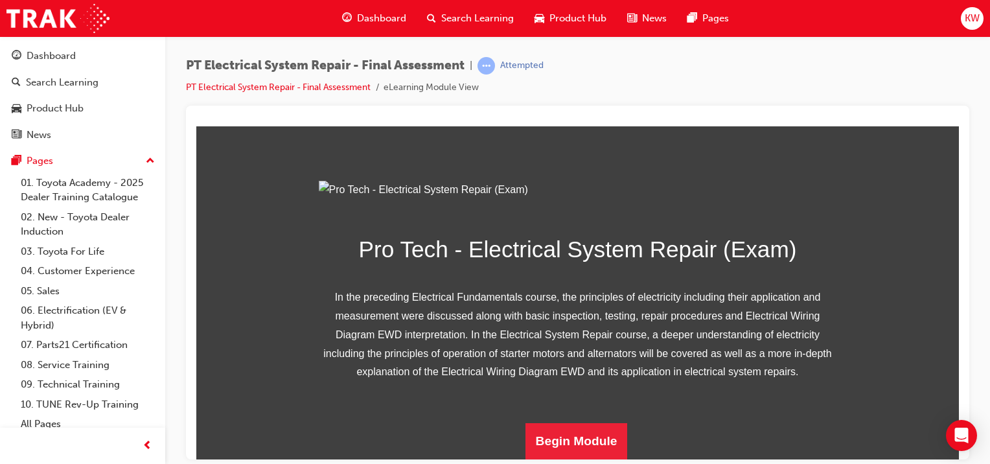
scroll to position [209, 0]
click at [579, 435] on button "Begin Module" at bounding box center [577, 441] width 102 height 36
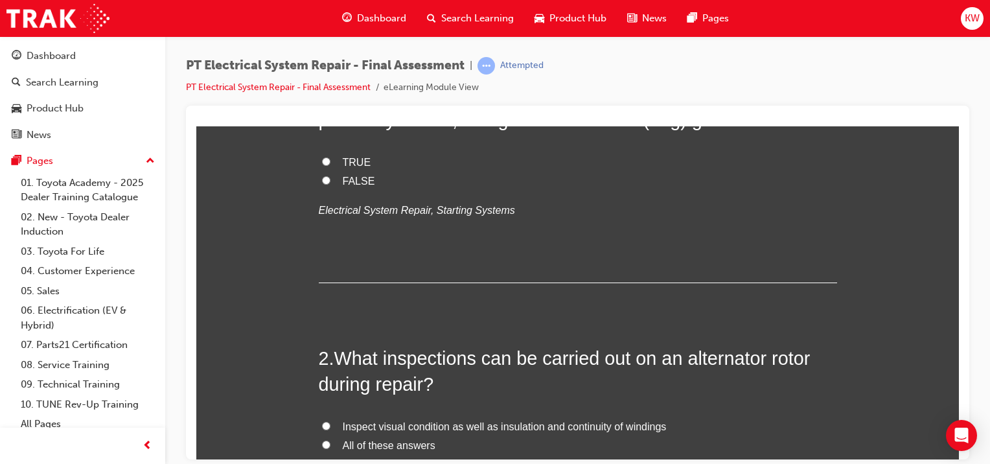
scroll to position [0, 0]
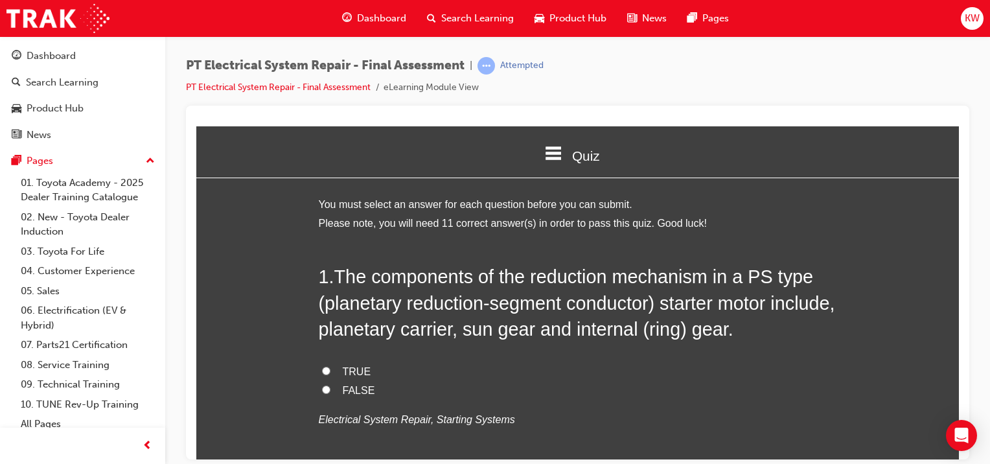
click at [579, 435] on div "1 . The components of the reduction mechanism in a PS type (planetary reduction…" at bounding box center [578, 377] width 518 height 228
click at [356, 369] on span "TRUE" at bounding box center [357, 371] width 29 height 11
click at [331, 369] on input "TRUE" at bounding box center [326, 370] width 8 height 8
radio input "true"
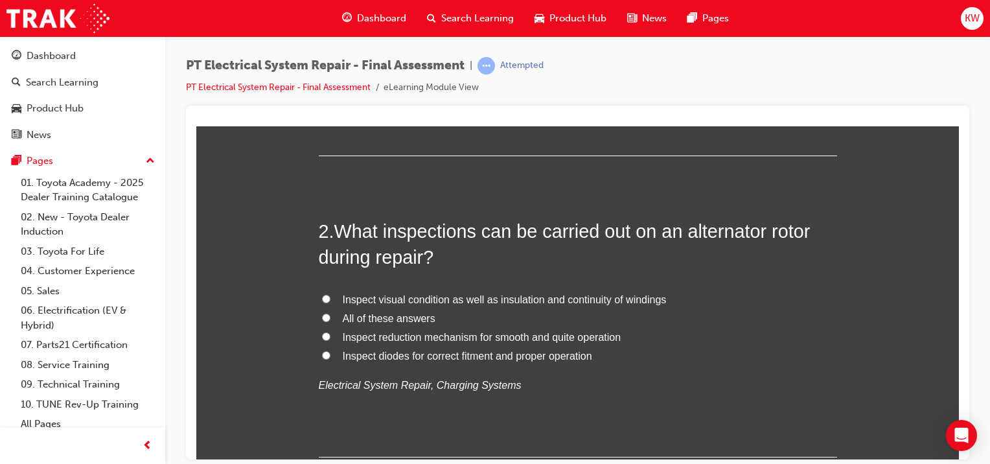
scroll to position [351, 0]
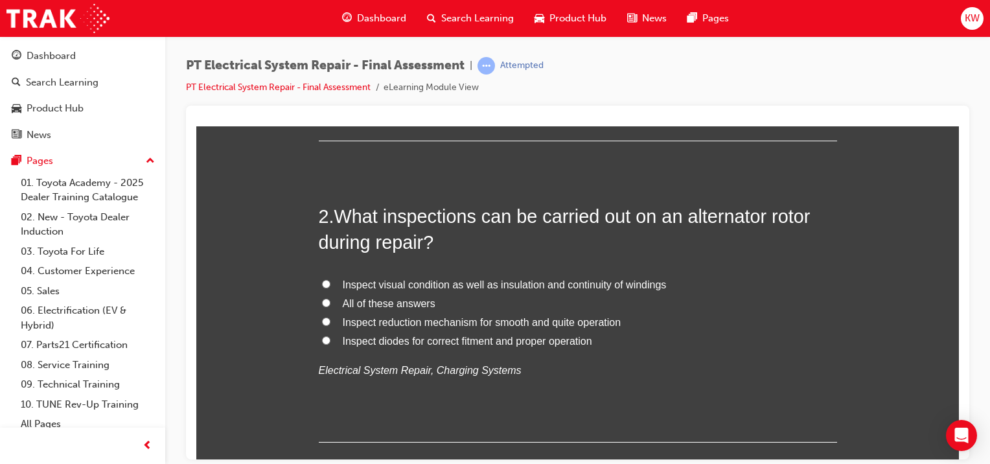
click at [391, 299] on span "All of these answers" at bounding box center [389, 302] width 93 height 11
click at [331, 299] on input "All of these answers" at bounding box center [326, 302] width 8 height 8
radio input "true"
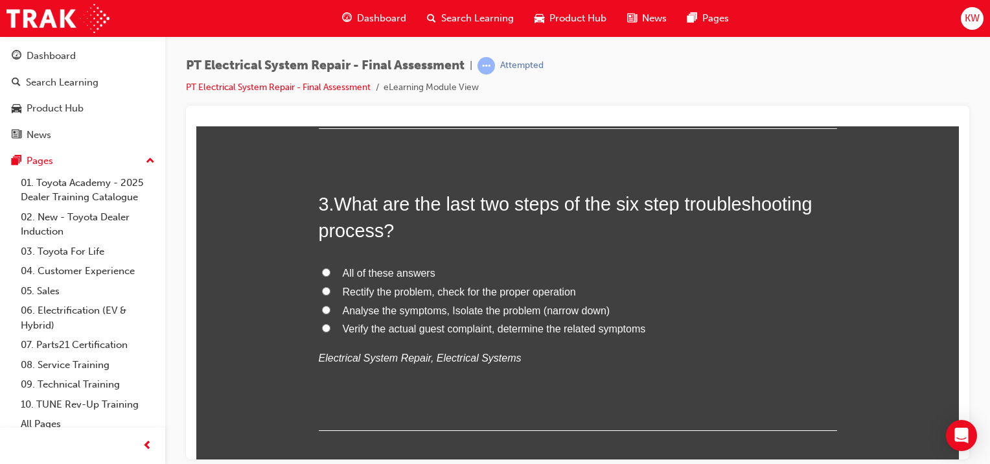
scroll to position [650, 0]
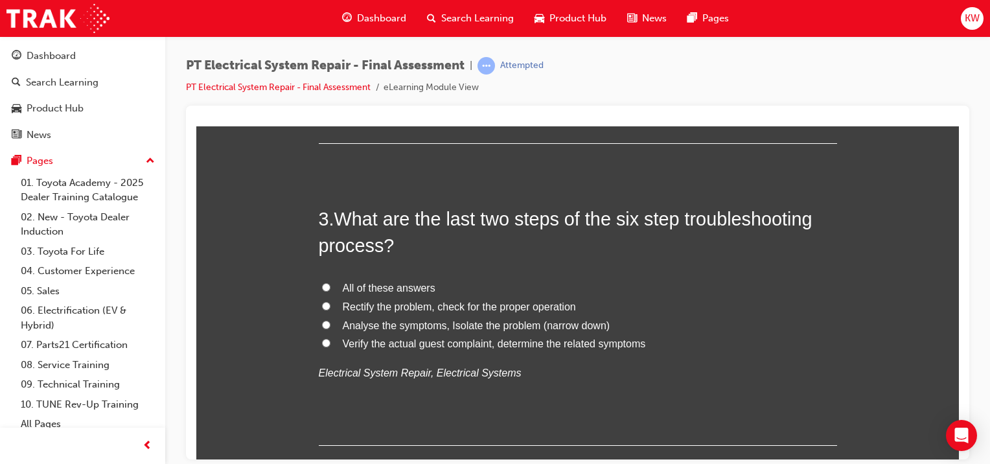
click at [513, 307] on span "Rectify the problem, check for the proper operation" at bounding box center [459, 306] width 233 height 11
click at [331, 307] on input "Rectify the problem, check for the proper operation" at bounding box center [326, 305] width 8 height 8
radio input "true"
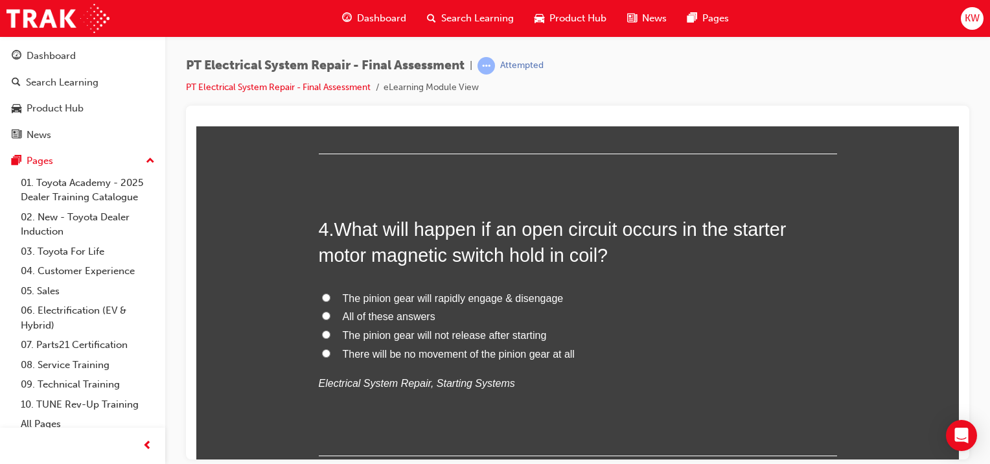
scroll to position [971, 0]
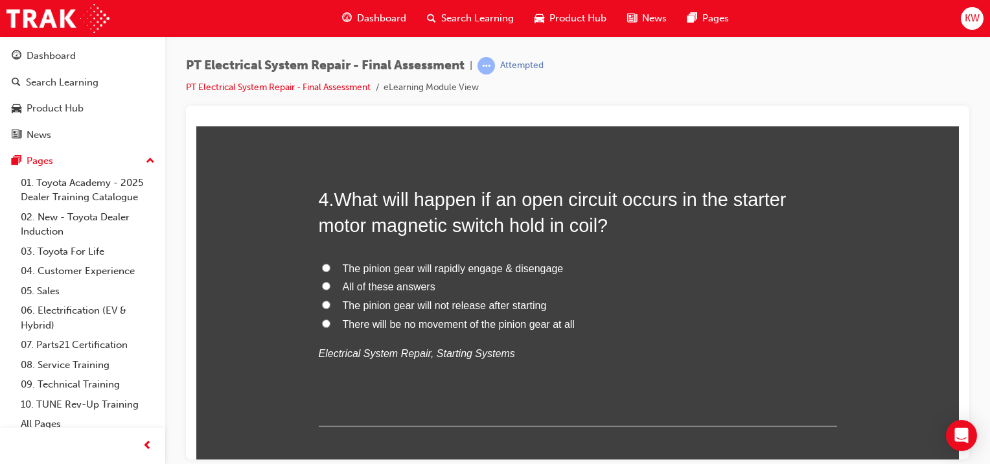
click at [531, 266] on span "The pinion gear will rapidly engage & disengage" at bounding box center [453, 267] width 221 height 11
click at [331, 266] on input "The pinion gear will rapidly engage & disengage" at bounding box center [326, 267] width 8 height 8
radio input "true"
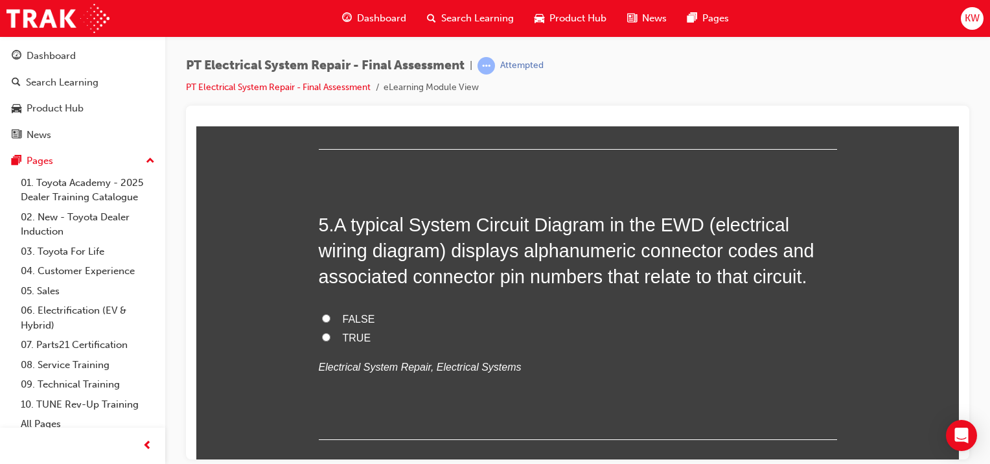
scroll to position [1240, 0]
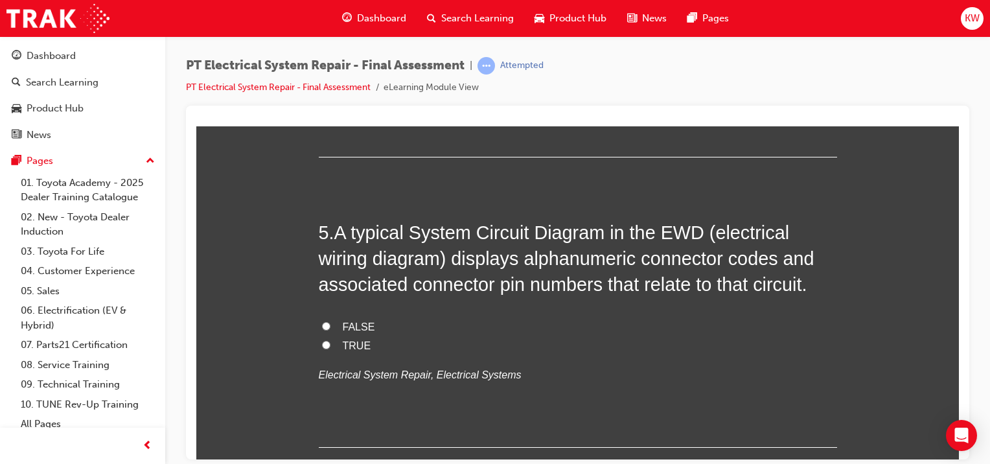
click at [359, 345] on span "TRUE" at bounding box center [357, 345] width 29 height 11
click at [331, 345] on input "TRUE" at bounding box center [326, 344] width 8 height 8
radio input "true"
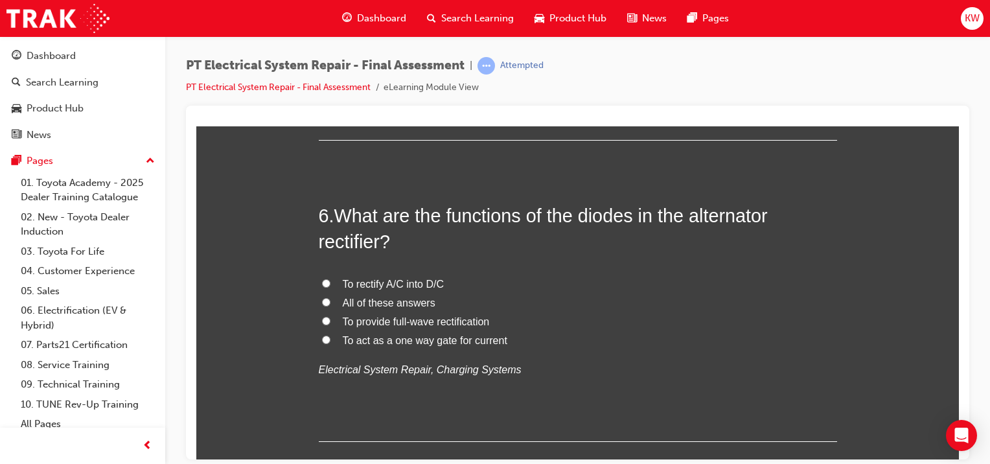
scroll to position [1555, 0]
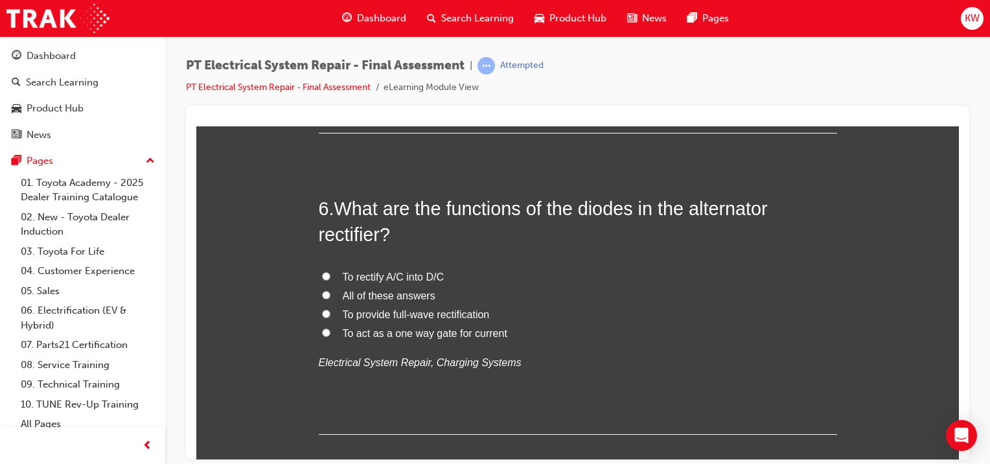
click at [412, 297] on span "All of these answers" at bounding box center [389, 295] width 93 height 11
click at [331, 297] on input "All of these answers" at bounding box center [326, 294] width 8 height 8
radio input "true"
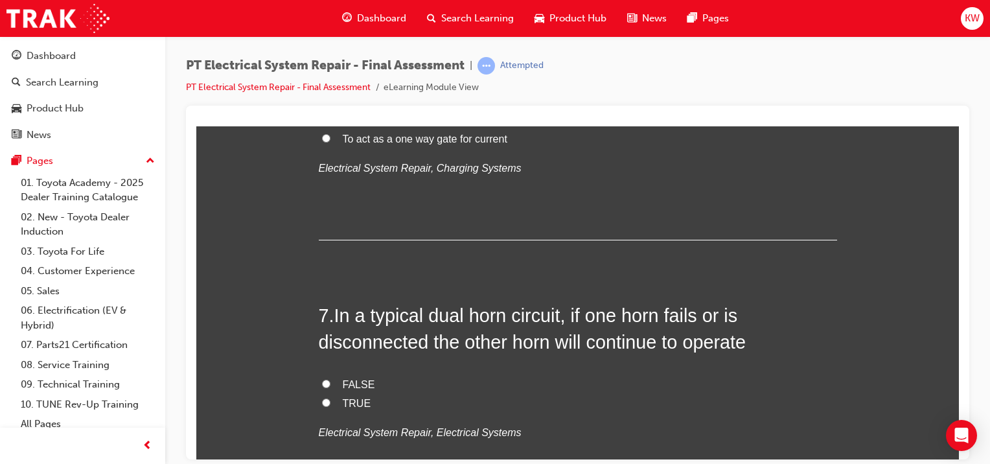
scroll to position [1802, 0]
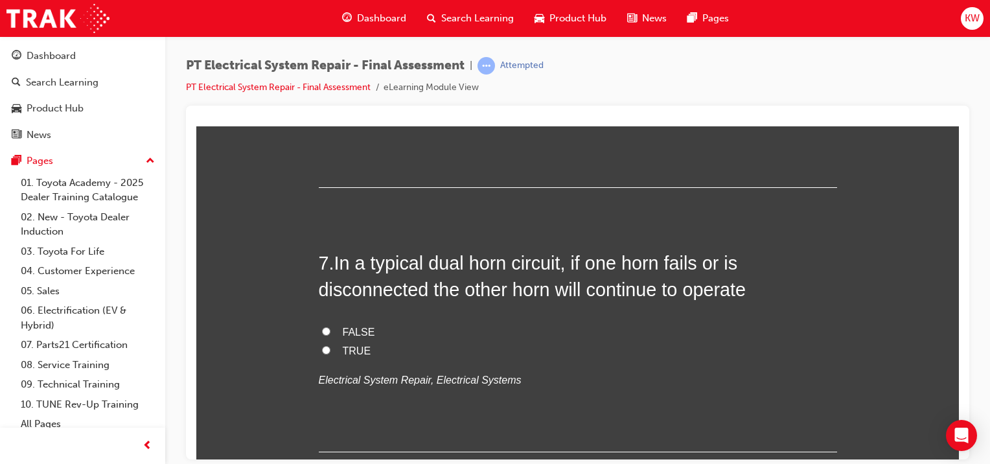
click at [343, 348] on span "TRUE" at bounding box center [357, 350] width 29 height 11
click at [331, 348] on input "TRUE" at bounding box center [326, 349] width 8 height 8
radio input "true"
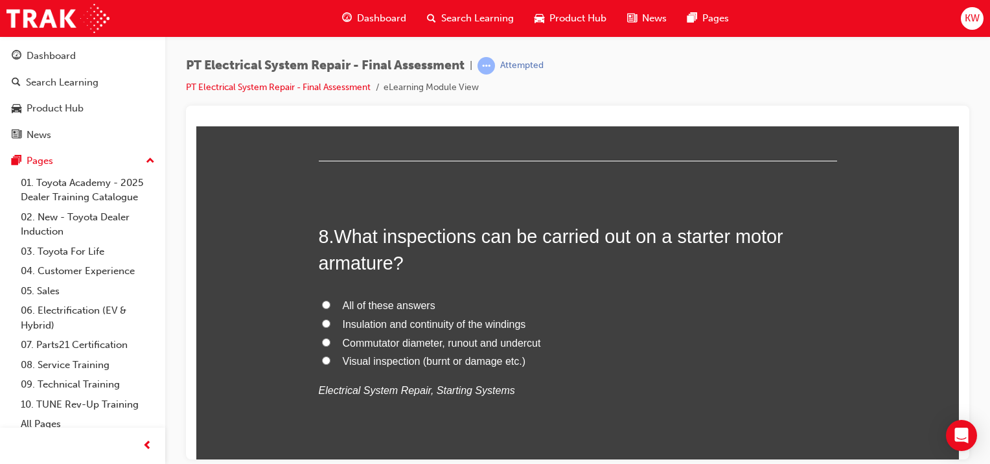
scroll to position [2107, 0]
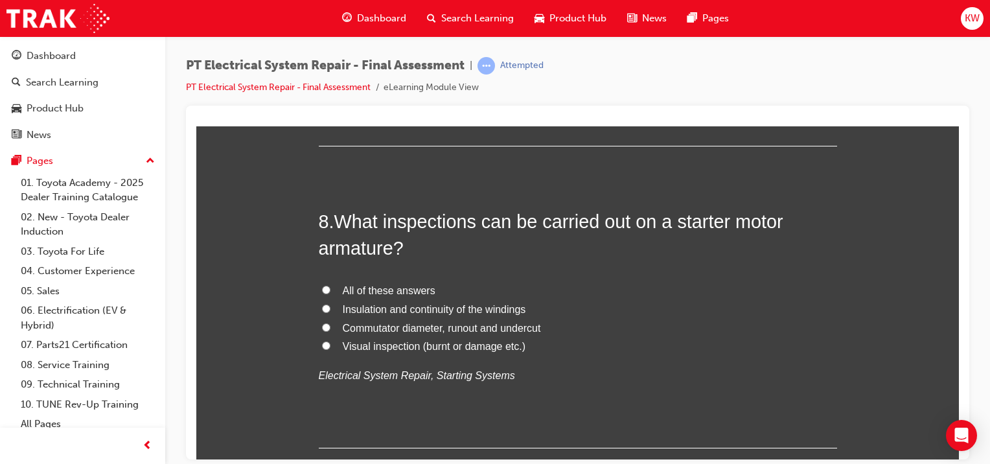
click at [350, 284] on span "All of these answers" at bounding box center [389, 289] width 93 height 11
click at [331, 285] on input "All of these answers" at bounding box center [326, 289] width 8 height 8
radio input "true"
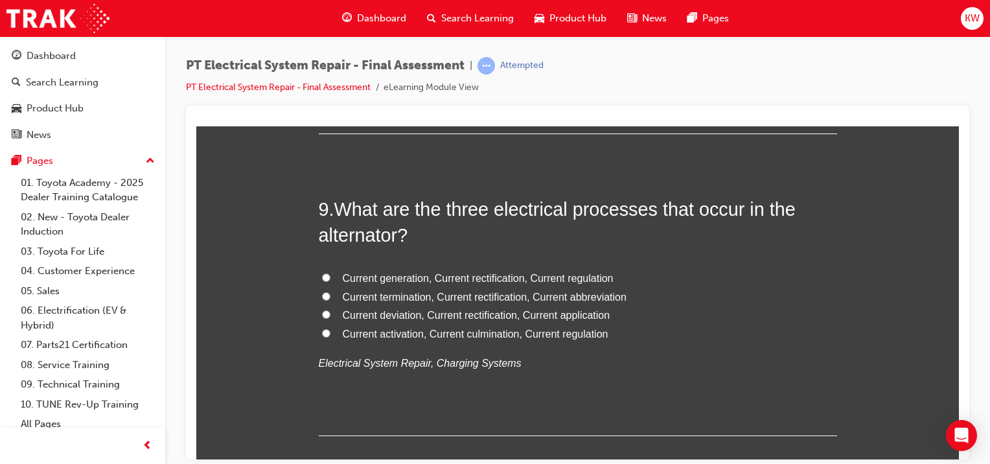
scroll to position [2429, 0]
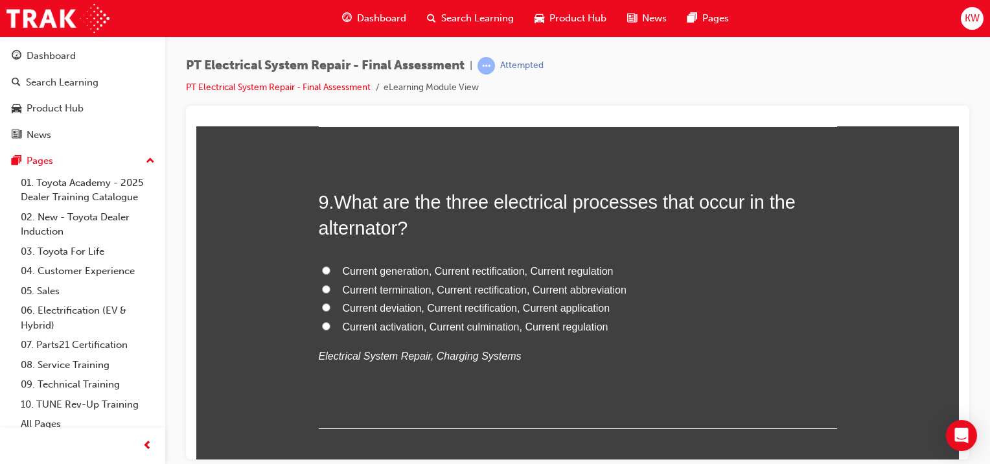
click at [587, 266] on span "Current generation, Current rectification, Current regulation" at bounding box center [478, 270] width 271 height 11
click at [331, 266] on input "Current generation, Current rectification, Current regulation" at bounding box center [326, 270] width 8 height 8
radio input "true"
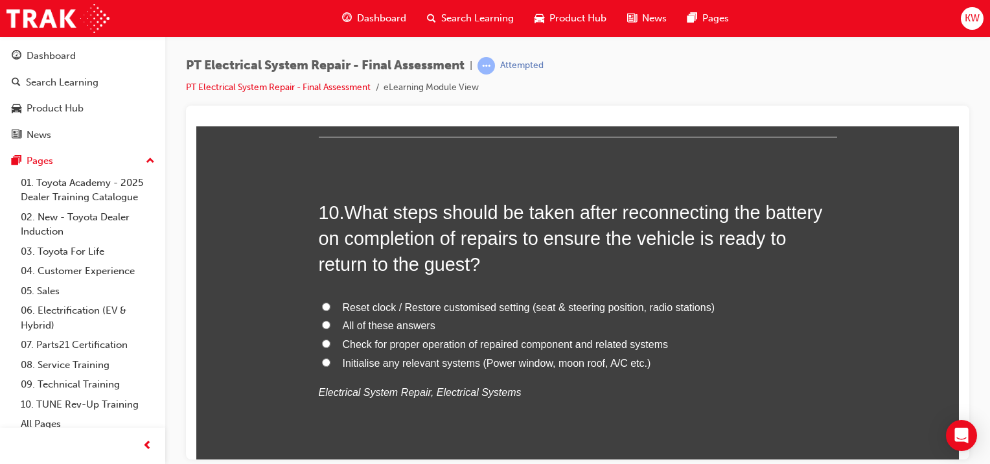
scroll to position [2706, 0]
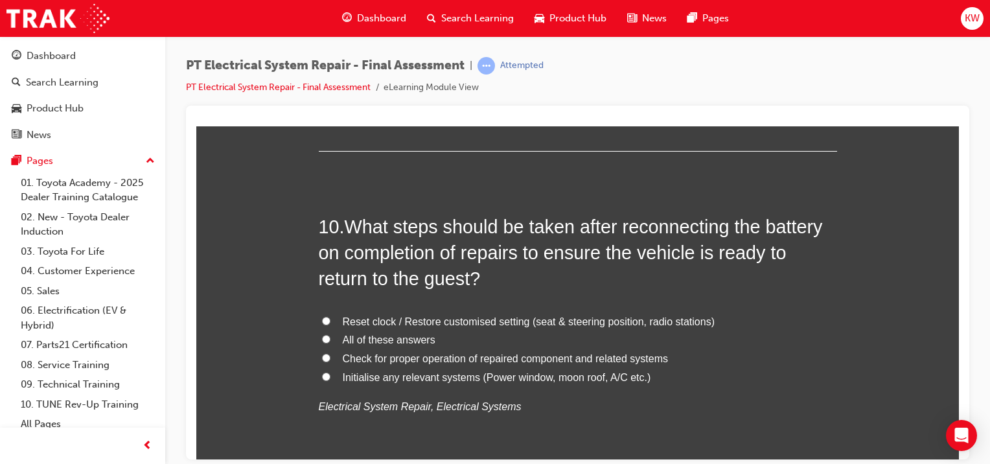
click at [418, 335] on span "All of these answers" at bounding box center [389, 339] width 93 height 11
click at [331, 335] on input "All of these answers" at bounding box center [326, 338] width 8 height 8
radio input "true"
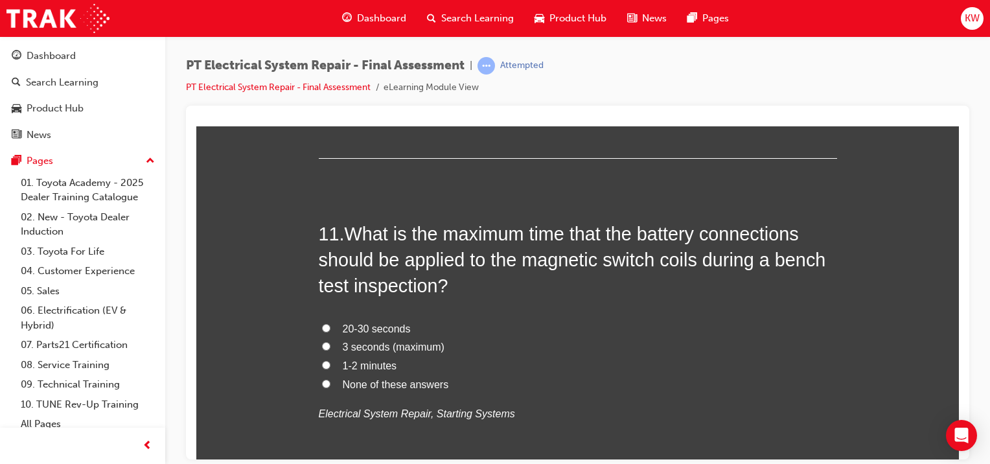
scroll to position [3042, 0]
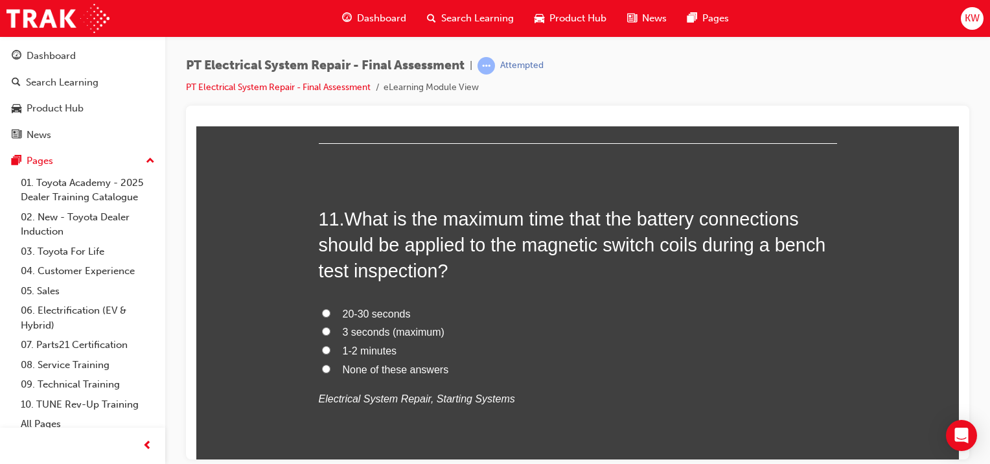
click at [356, 367] on span "None of these answers" at bounding box center [396, 369] width 106 height 11
click at [331, 367] on input "None of these answers" at bounding box center [326, 368] width 8 height 8
radio input "true"
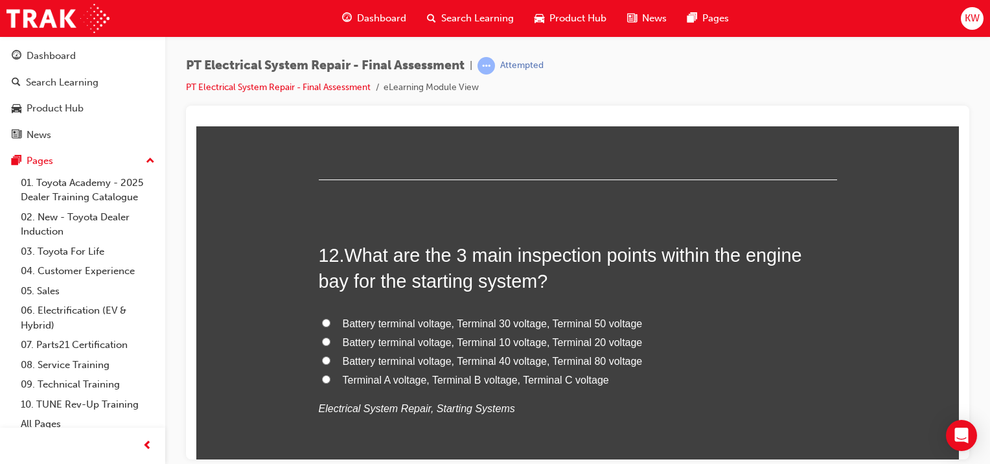
scroll to position [3371, 0]
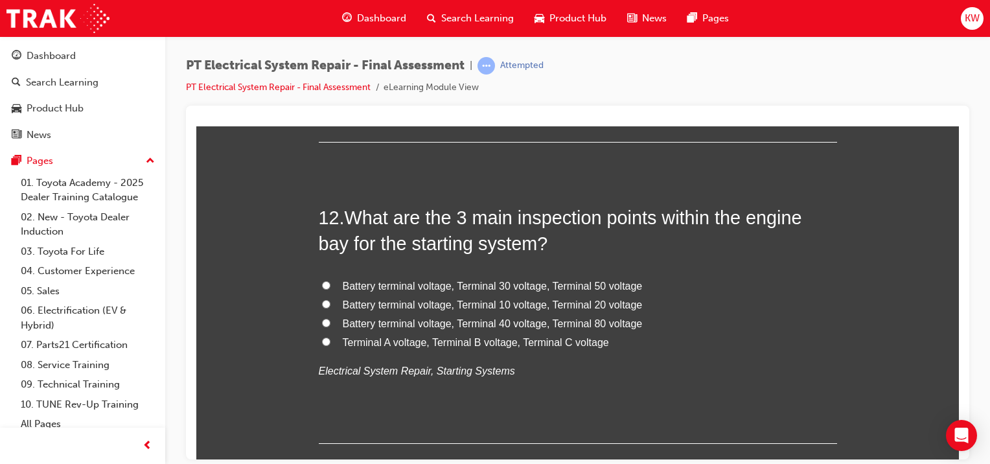
click at [634, 282] on span "Battery terminal voltage, Terminal 30 voltage, Terminal 50 voltage" at bounding box center [493, 285] width 300 height 11
click at [331, 282] on input "Battery terminal voltage, Terminal 30 voltage, Terminal 50 voltage" at bounding box center [326, 285] width 8 height 8
radio input "true"
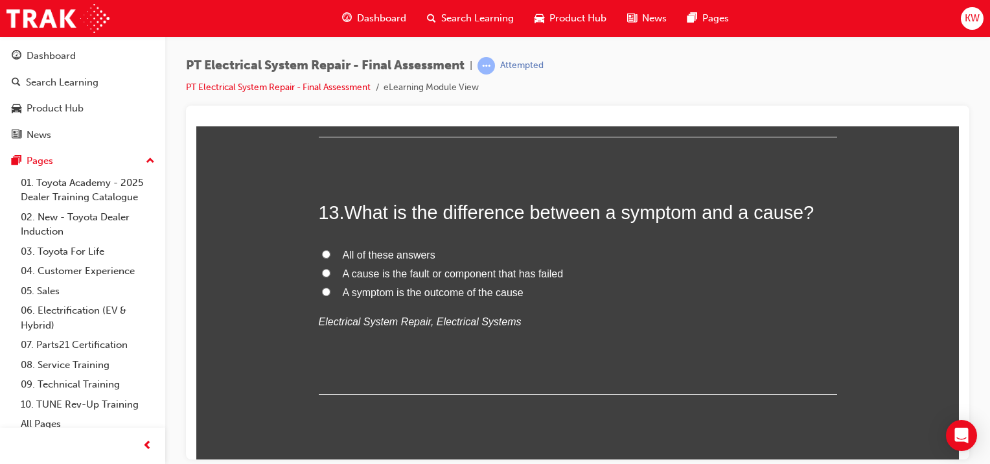
scroll to position [3647, 0]
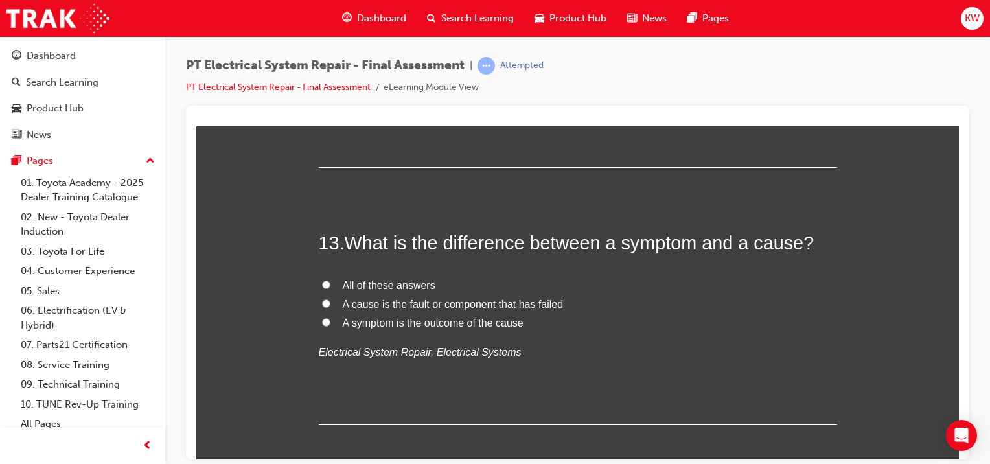
click at [389, 279] on span "All of these answers" at bounding box center [389, 284] width 93 height 11
click at [331, 280] on input "All of these answers" at bounding box center [326, 284] width 8 height 8
radio input "true"
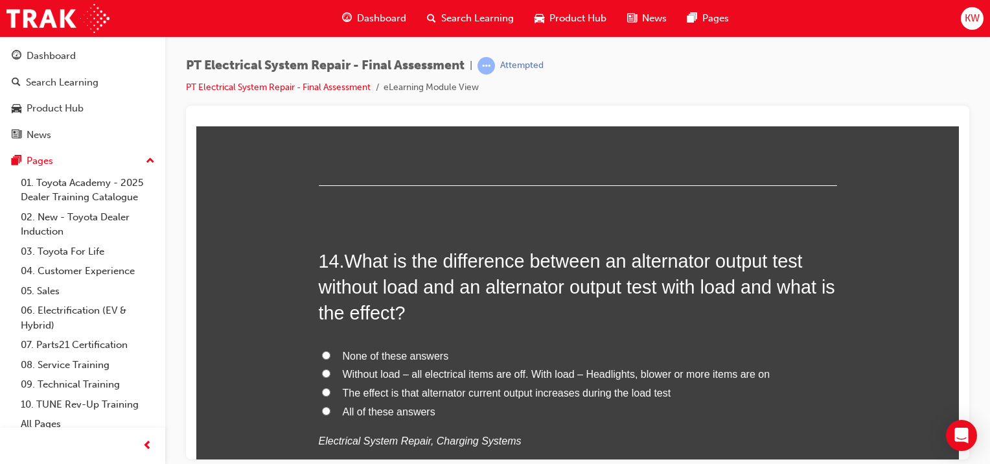
scroll to position [3909, 0]
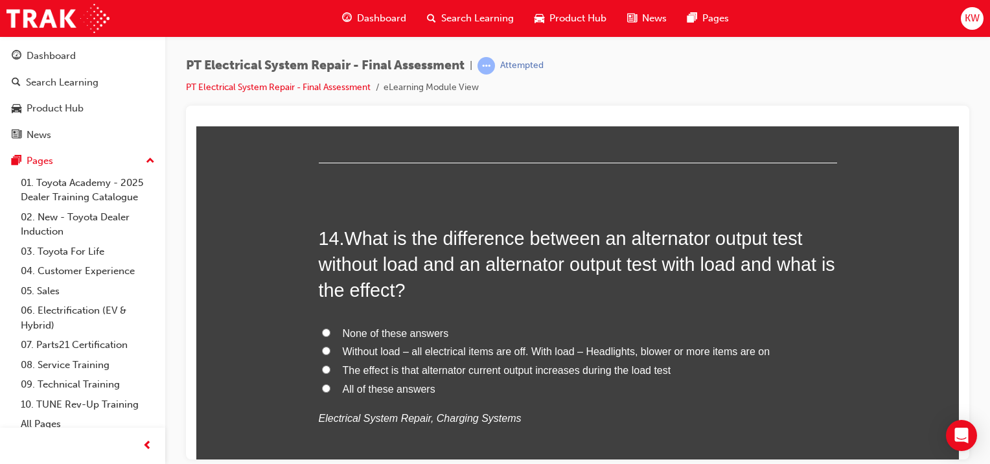
drag, startPoint x: 955, startPoint y: 402, endPoint x: 1145, endPoint y: 546, distance: 238.4
click at [410, 390] on span "All of these answers" at bounding box center [389, 388] width 93 height 11
click at [331, 390] on input "All of these answers" at bounding box center [326, 388] width 8 height 8
radio input "true"
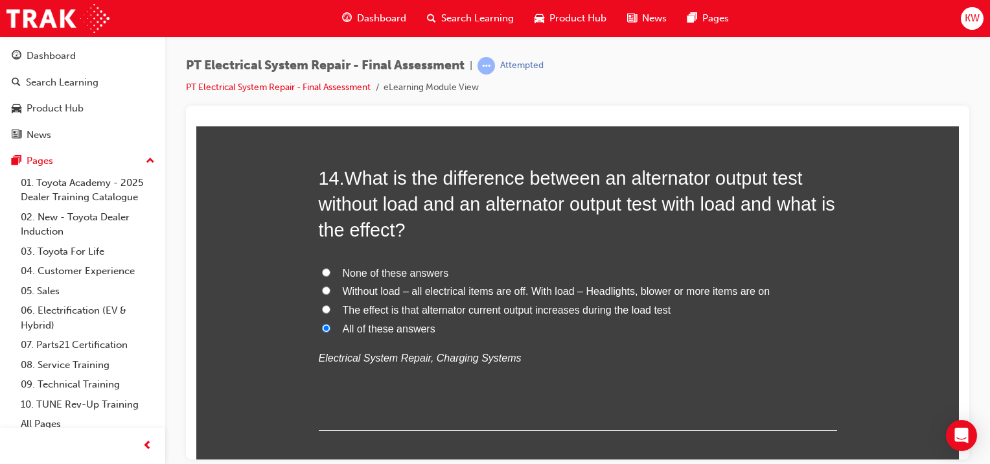
scroll to position [4036, 0]
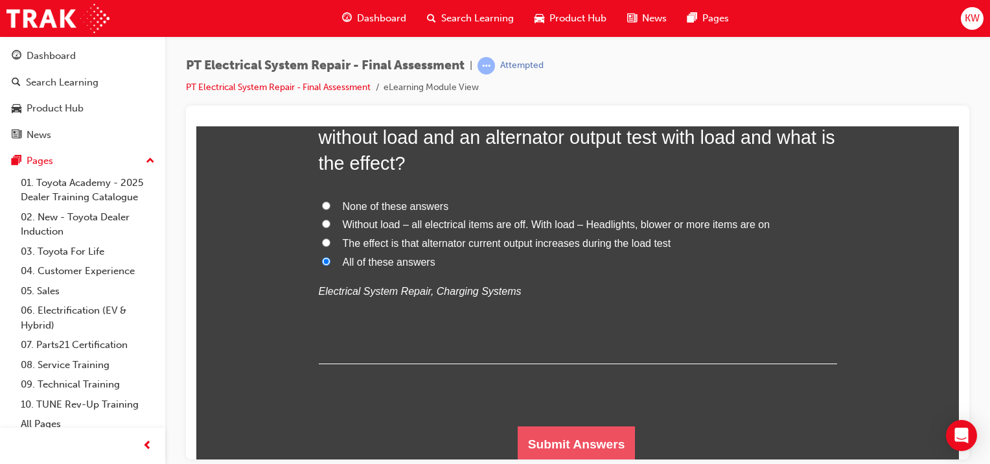
click at [604, 436] on button "Submit Answers" at bounding box center [577, 444] width 118 height 36
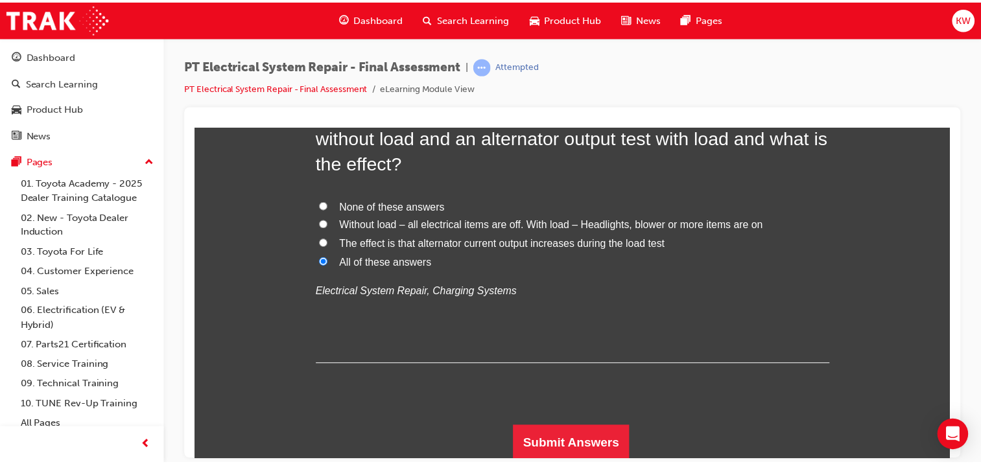
scroll to position [0, 0]
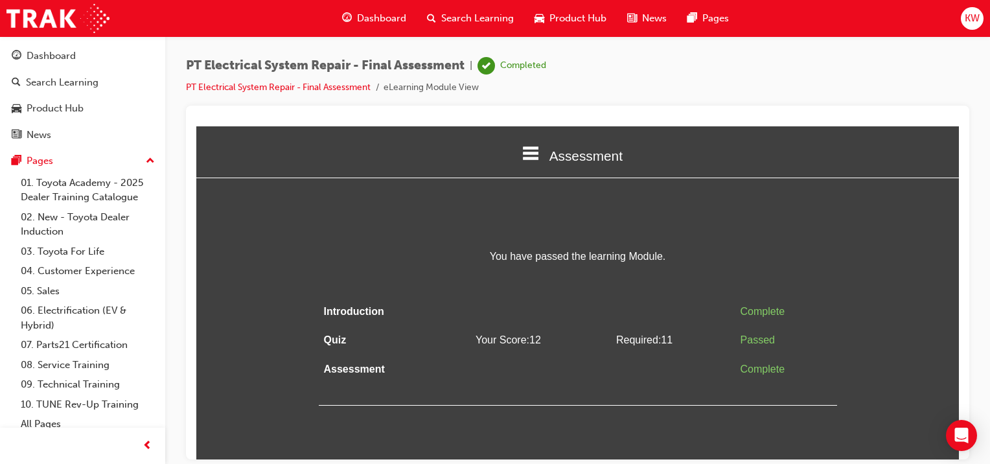
click at [86, 58] on div "Dashboard" at bounding box center [83, 56] width 142 height 16
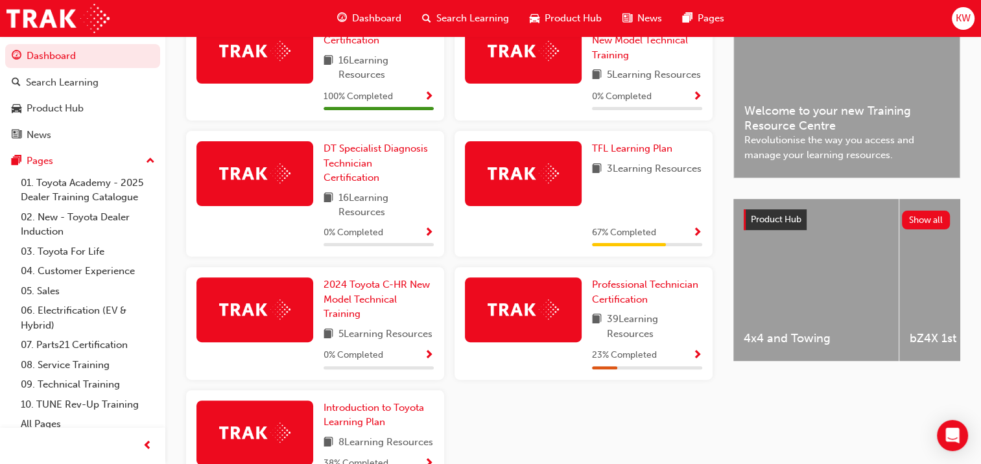
scroll to position [349, 0]
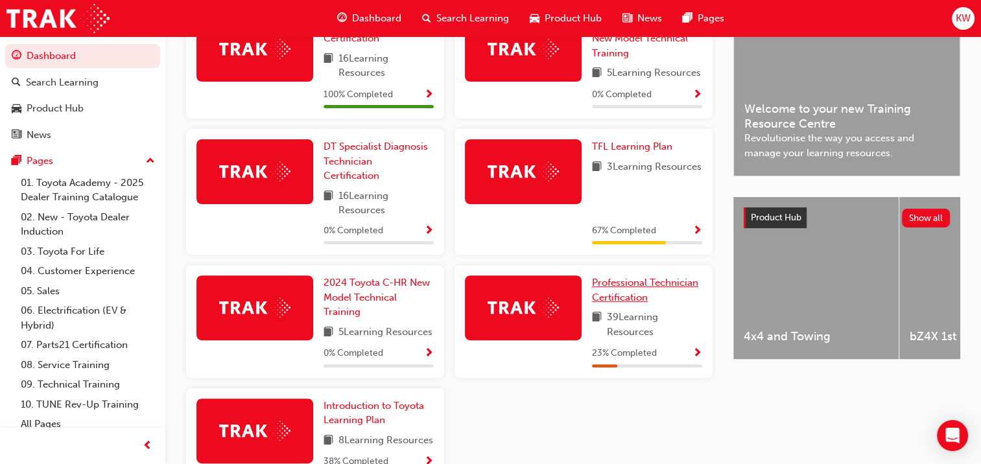
click at [641, 289] on span "Professional Technician Certification" at bounding box center [645, 290] width 106 height 27
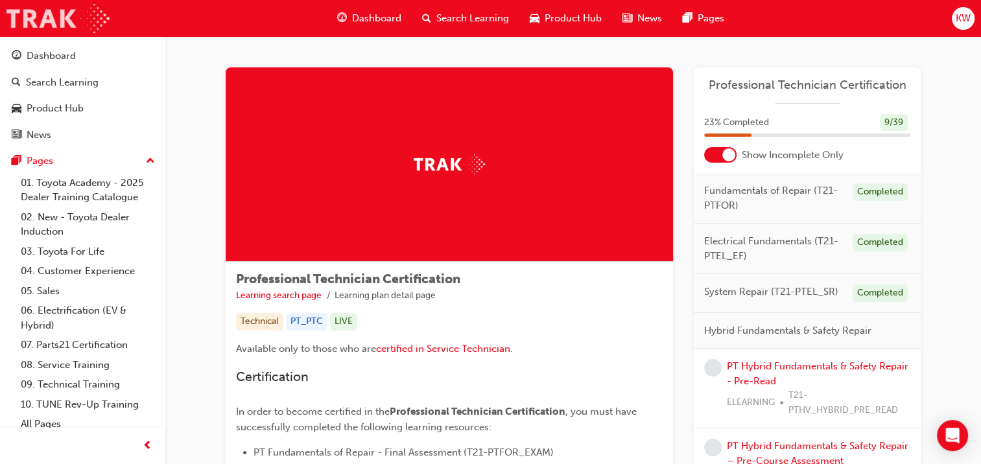
click at [37, 13] on img at bounding box center [57, 18] width 103 height 29
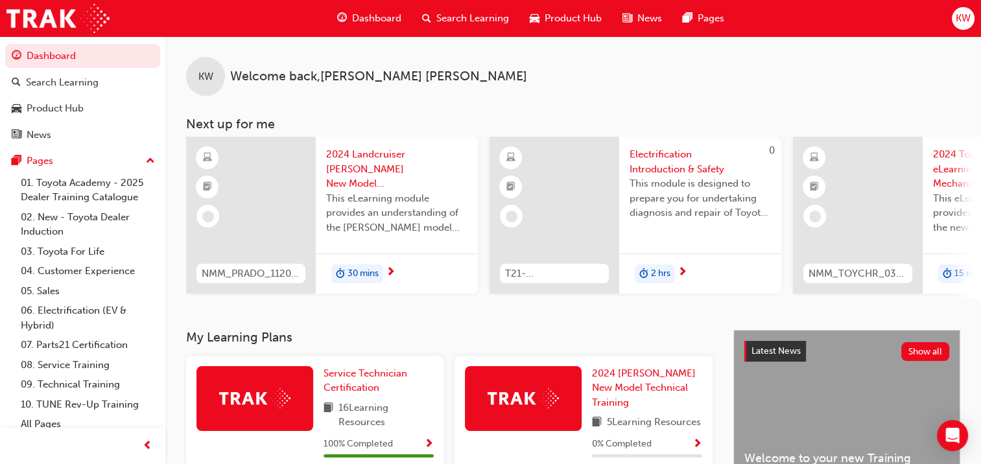
click at [957, 15] on span "KW" at bounding box center [962, 18] width 15 height 15
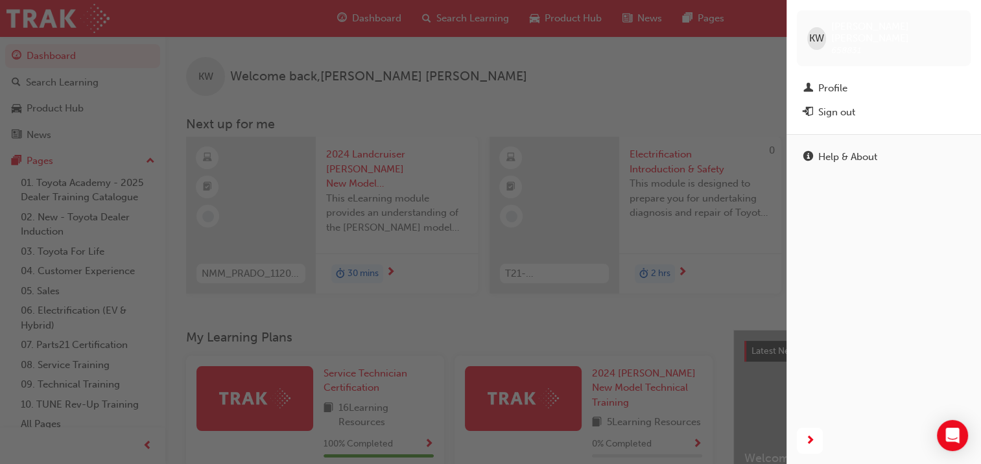
click at [844, 105] on div "Sign out" at bounding box center [836, 112] width 37 height 15
